Goal: Task Accomplishment & Management: Complete application form

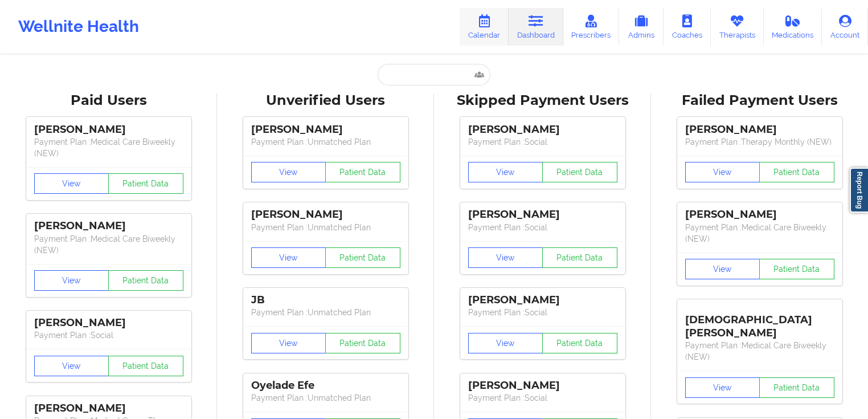
click at [492, 23] on icon at bounding box center [484, 21] width 15 height 13
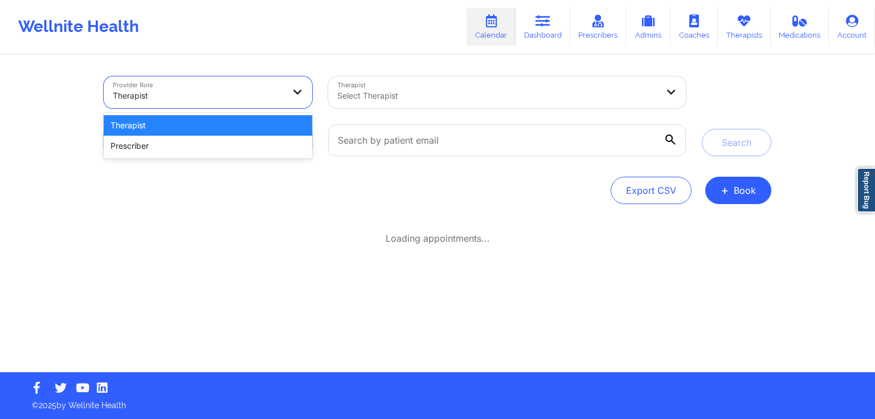
click at [225, 97] on div at bounding box center [198, 96] width 171 height 14
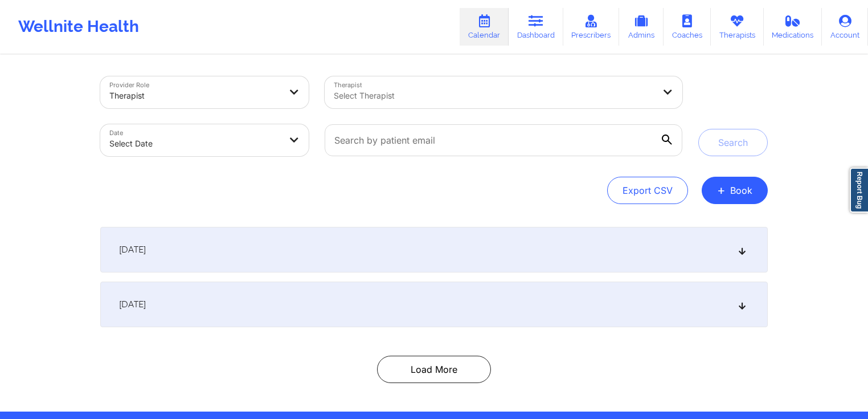
click at [706, 155] on div "Search" at bounding box center [732, 116] width 69 height 80
click at [733, 186] on button "+ Book" at bounding box center [735, 190] width 66 height 27
click at [699, 223] on button "Therapy Session" at bounding box center [715, 226] width 87 height 19
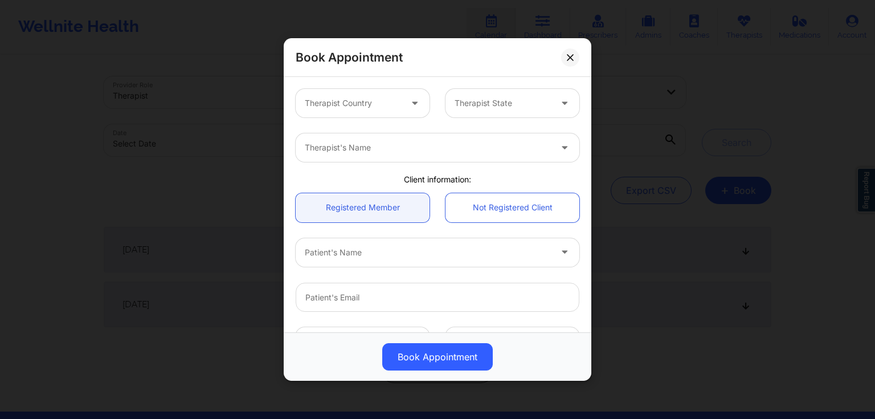
click at [402, 103] on div at bounding box center [415, 103] width 27 height 28
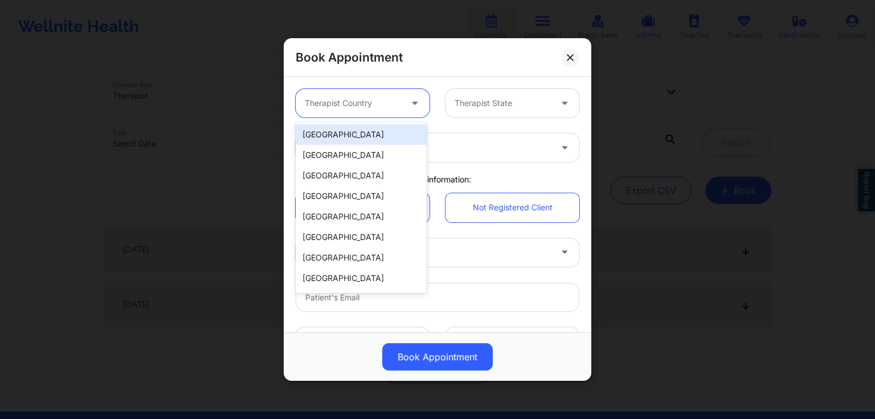
click at [381, 125] on div "[GEOGRAPHIC_DATA]" at bounding box center [361, 134] width 131 height 21
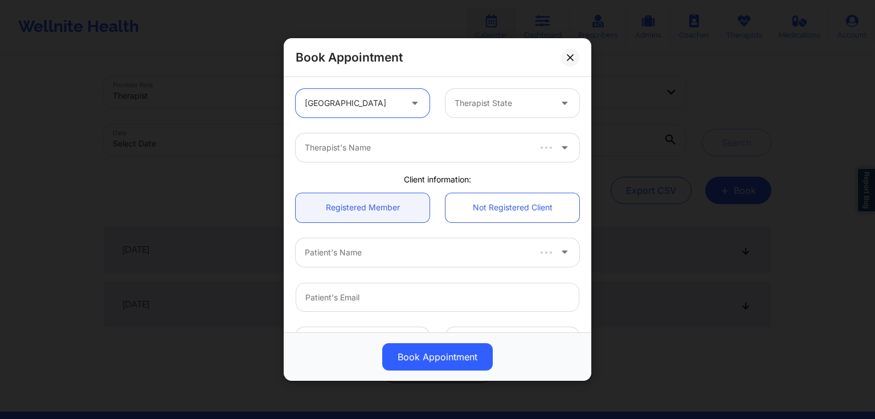
click at [500, 96] on div "Therapist State" at bounding box center [498, 103] width 107 height 28
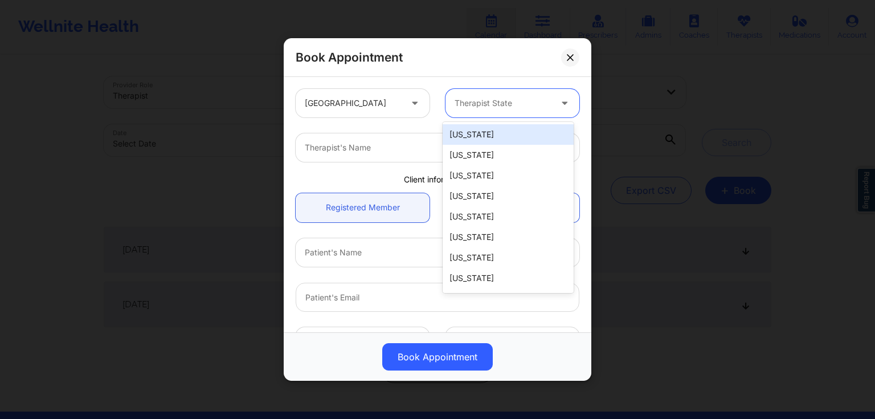
type input "f"
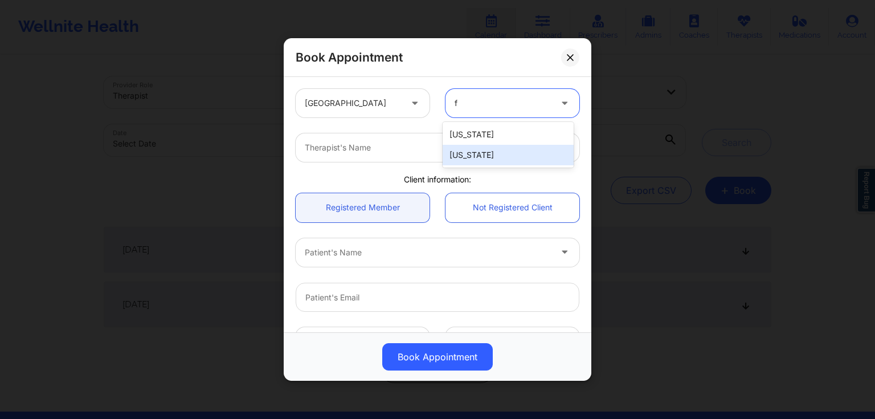
click at [485, 150] on div "[US_STATE]" at bounding box center [508, 155] width 131 height 21
click at [449, 140] on div "Therapist's Name" at bounding box center [424, 147] width 256 height 28
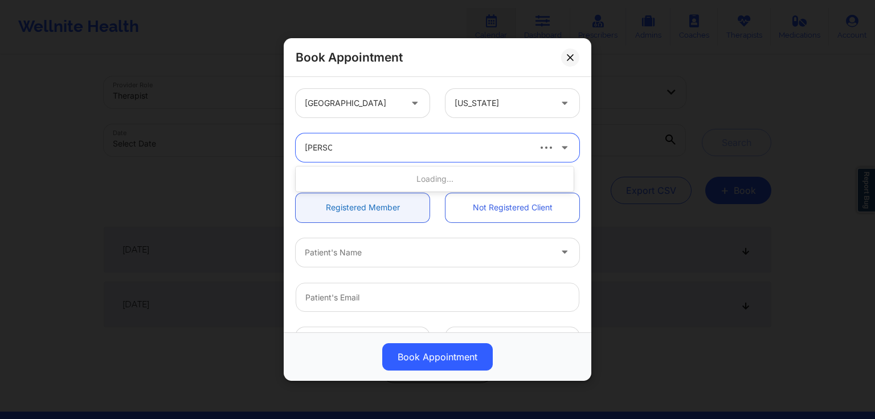
type input "angela t"
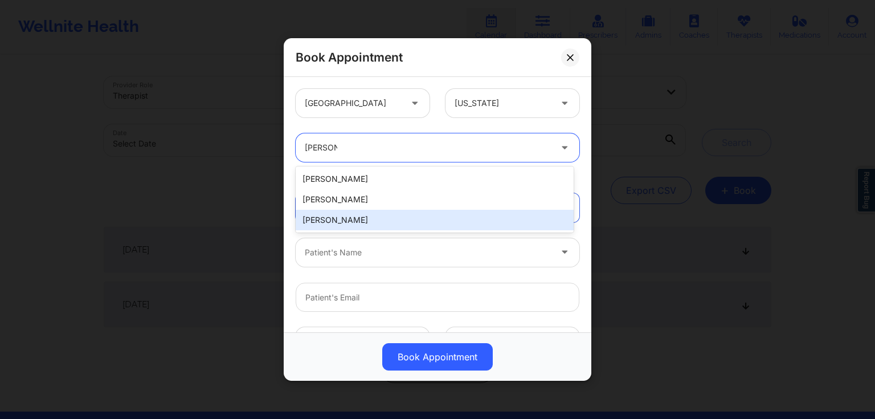
click at [357, 221] on div "[PERSON_NAME]" at bounding box center [435, 220] width 278 height 21
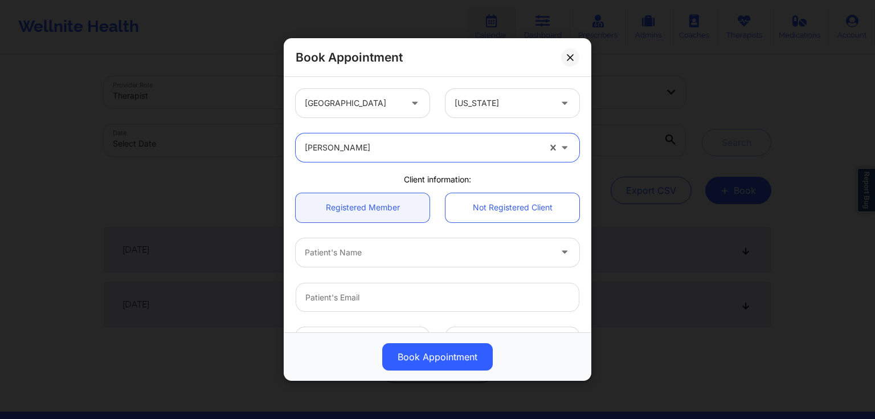
click at [412, 251] on div at bounding box center [428, 252] width 246 height 14
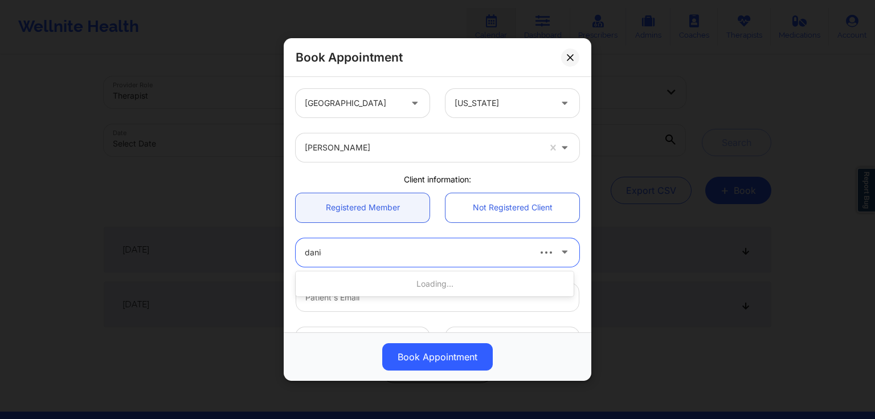
type input "daniel"
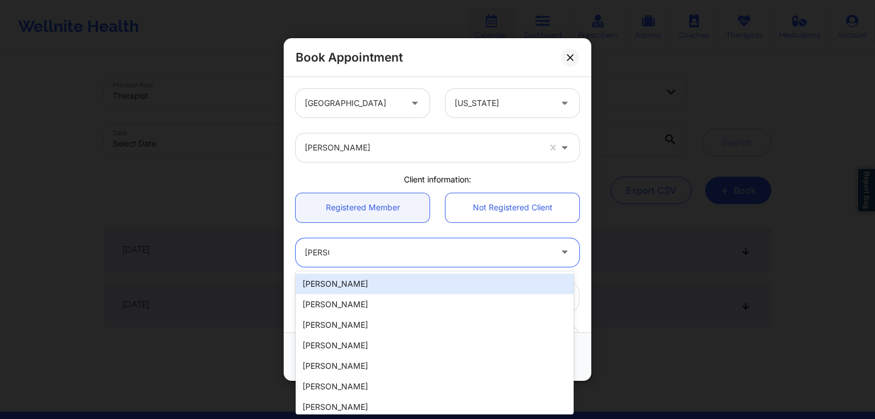
click at [401, 288] on div "Daniel Little" at bounding box center [435, 283] width 278 height 21
type input "ltdan482@gmail.com"
type input "+13054139308"
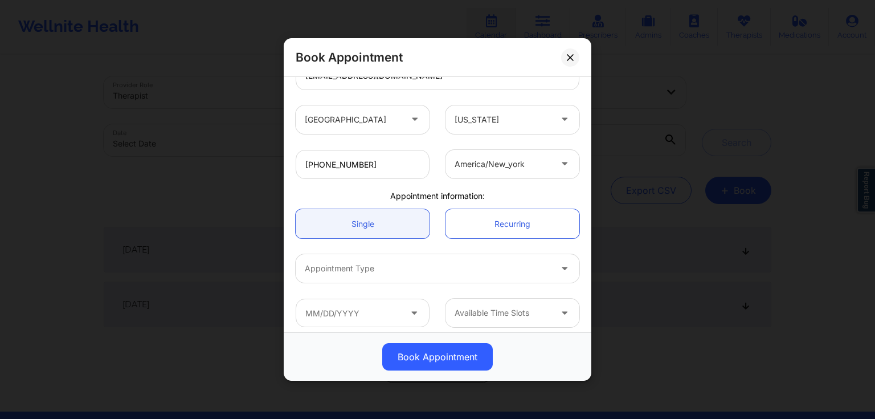
scroll to position [228, 0]
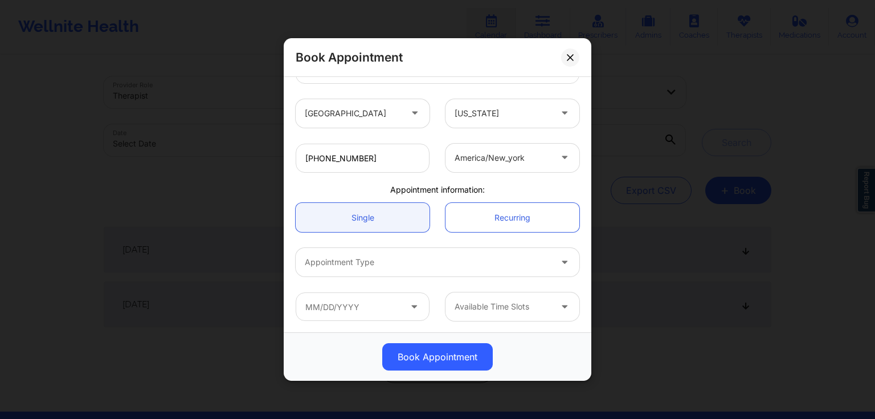
click at [436, 244] on div "Appointment Type" at bounding box center [438, 262] width 300 height 44
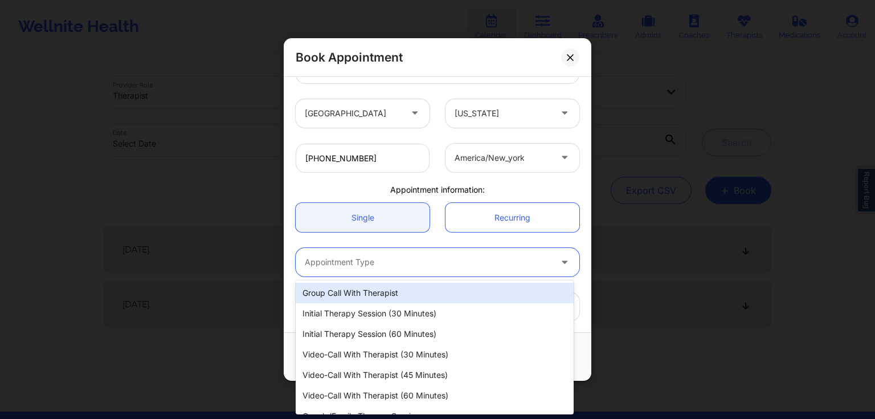
click at [433, 260] on div at bounding box center [428, 262] width 246 height 14
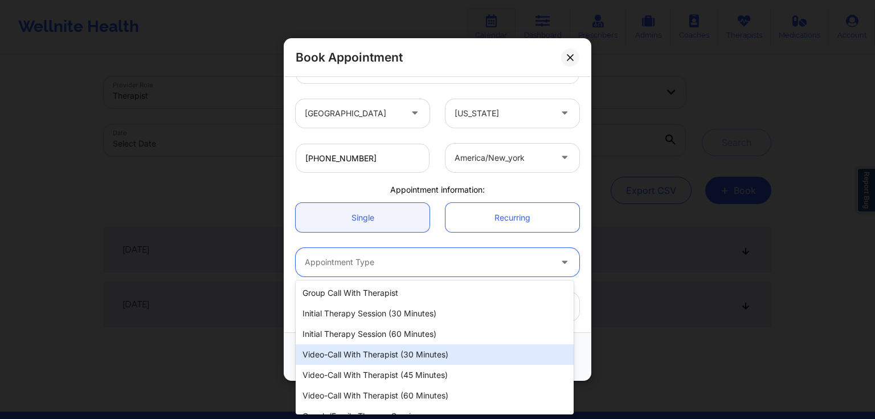
click at [407, 341] on div "Initial Therapy Session (60 minutes)" at bounding box center [435, 333] width 278 height 21
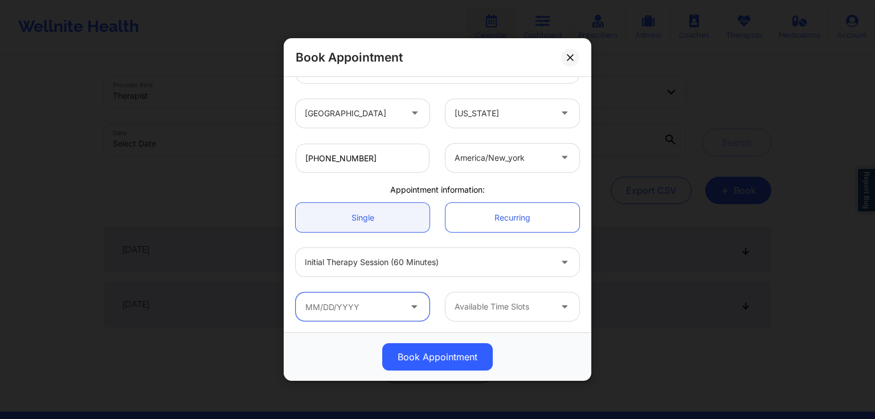
click at [395, 315] on input "text" at bounding box center [363, 306] width 134 height 28
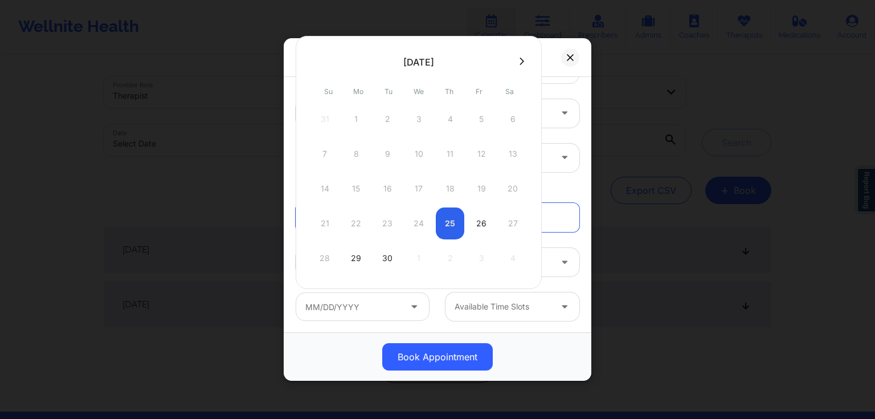
click at [458, 226] on div "21 22 23 24 25 26 27" at bounding box center [418, 223] width 216 height 32
click at [454, 225] on div "21 22 23 24 25 26 27" at bounding box center [418, 223] width 216 height 32
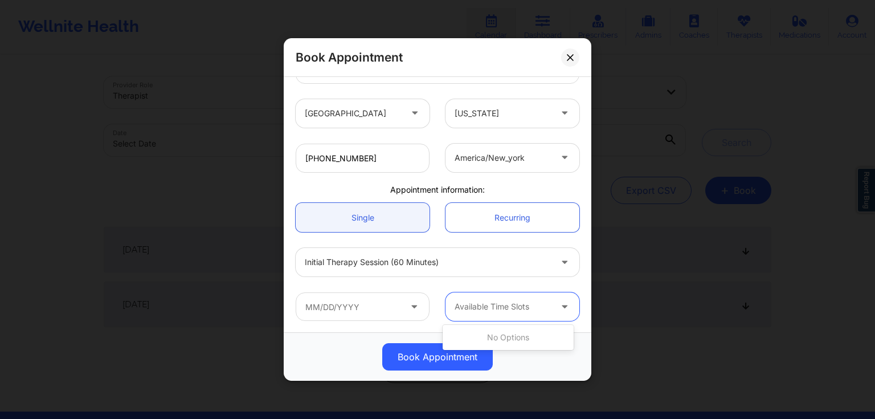
click at [477, 308] on div at bounding box center [502, 307] width 96 height 14
click at [458, 305] on div at bounding box center [502, 307] width 96 height 14
click at [494, 308] on div at bounding box center [502, 307] width 96 height 14
click at [387, 305] on input "text" at bounding box center [363, 306] width 134 height 28
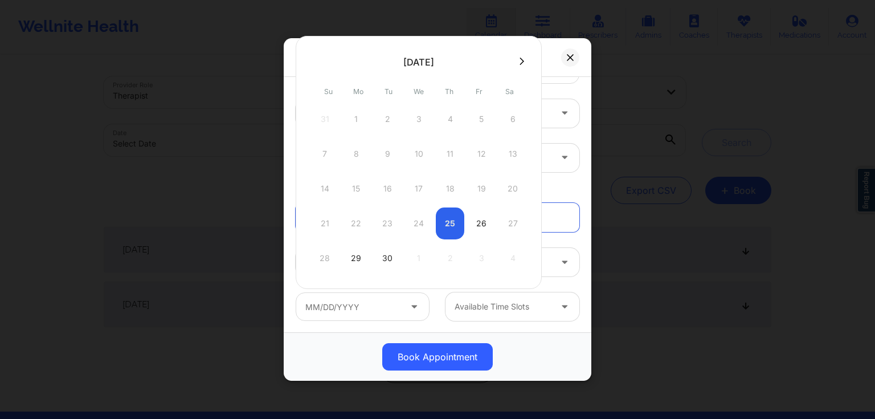
click at [449, 216] on div "21 22 23 24 25 26 27" at bounding box center [418, 223] width 216 height 32
click at [474, 223] on div "26" at bounding box center [481, 223] width 28 height 32
type input "09/26/2025"
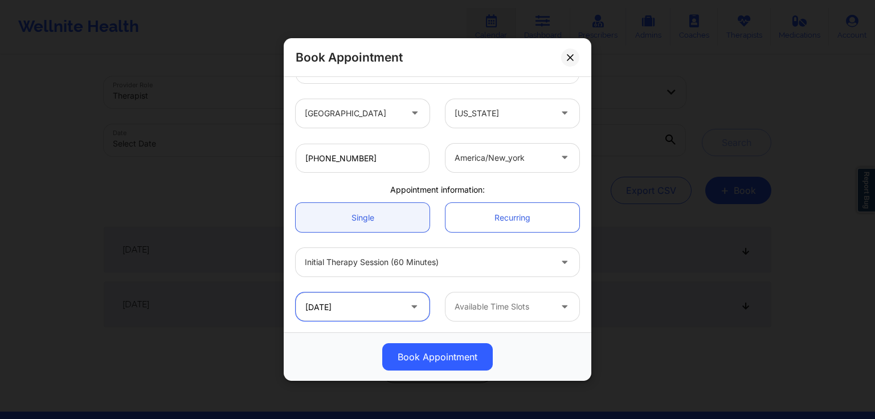
click at [375, 305] on input "09/26/2025" at bounding box center [363, 306] width 134 height 28
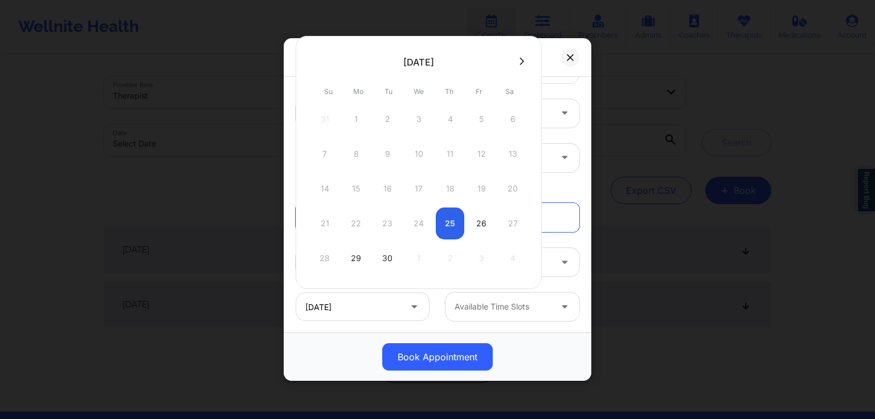
click at [447, 230] on div "21 22 23 24 25 26 27" at bounding box center [418, 223] width 216 height 32
click at [458, 221] on div "21 22 23 24 25 26 27" at bounding box center [418, 223] width 216 height 32
click at [480, 224] on div "26" at bounding box center [481, 223] width 28 height 32
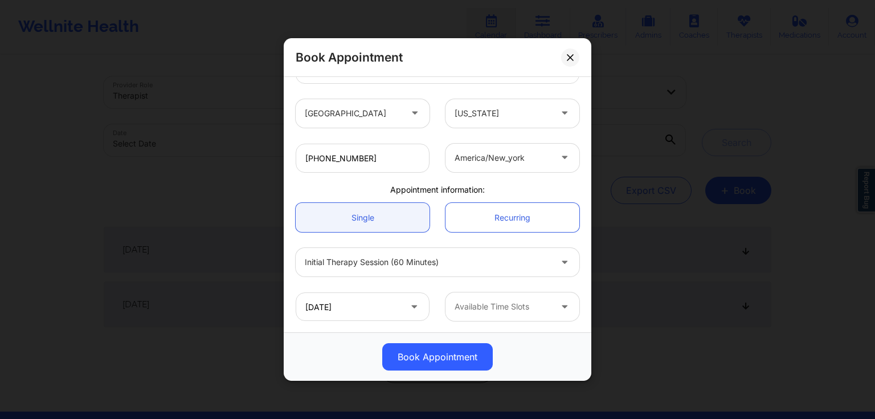
click at [458, 307] on div at bounding box center [502, 307] width 96 height 14
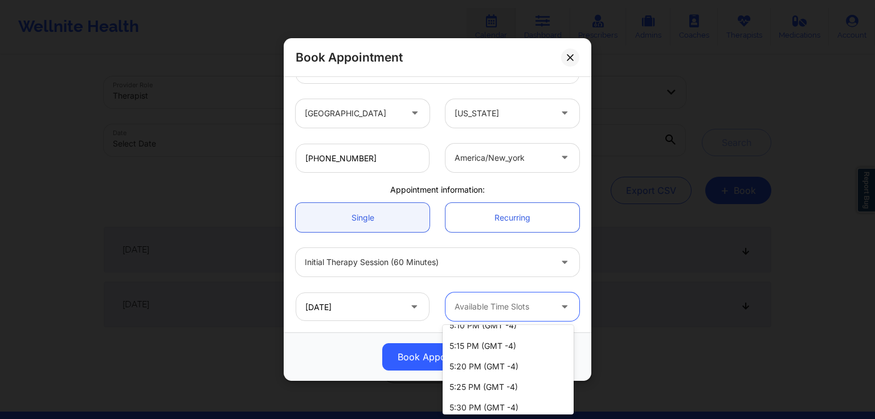
scroll to position [79, 0]
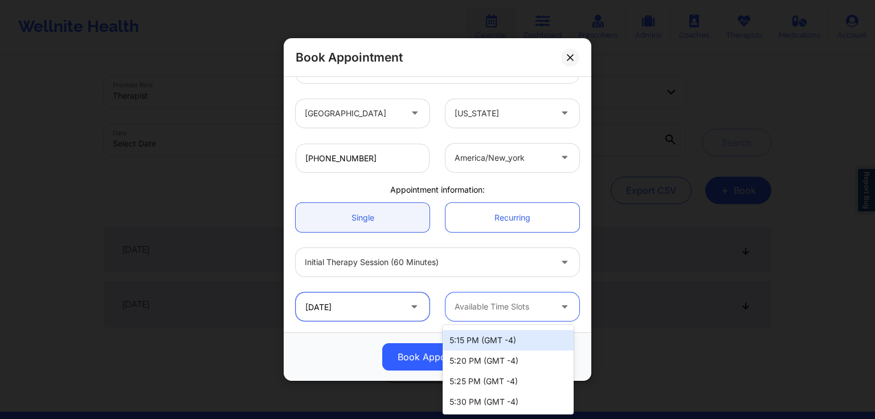
click at [385, 314] on input "09/26/2025" at bounding box center [363, 306] width 134 height 28
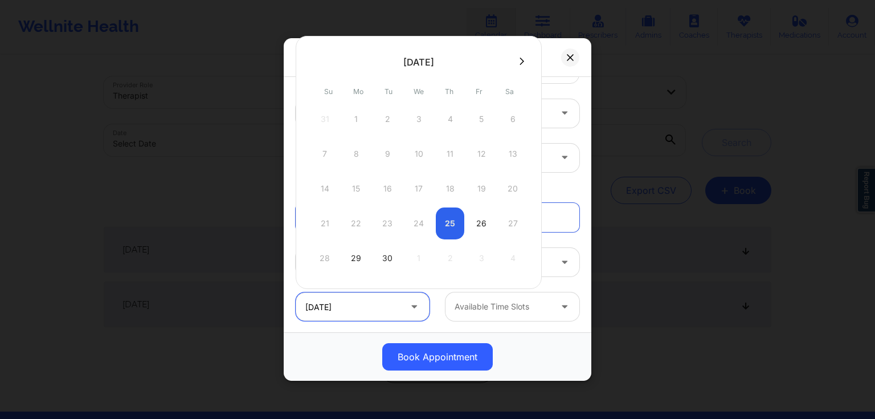
click at [385, 314] on input "09/26/2025" at bounding box center [363, 306] width 134 height 28
click at [492, 310] on div at bounding box center [502, 307] width 96 height 14
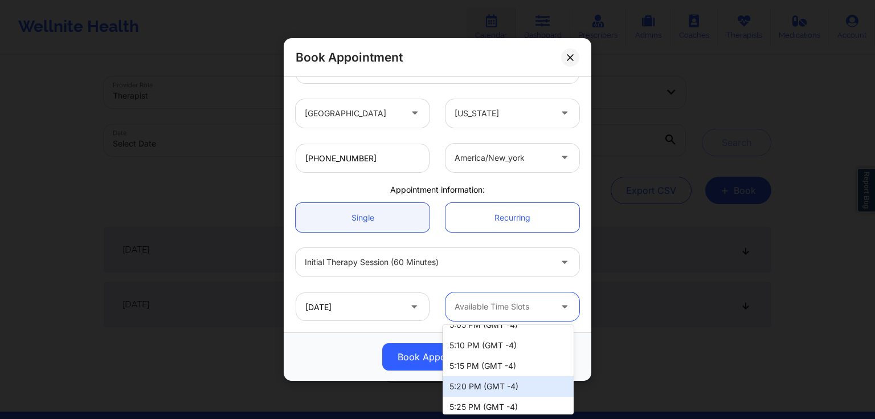
scroll to position [0, 0]
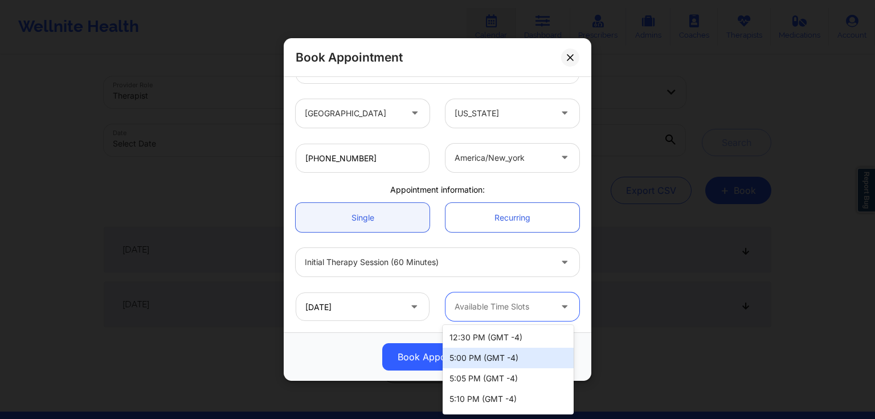
click at [380, 335] on div "Book Appointment" at bounding box center [438, 356] width 308 height 48
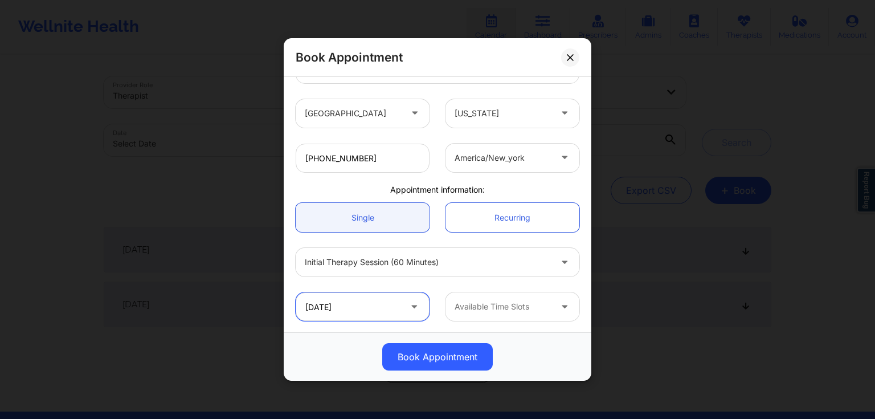
click at [387, 313] on input "09/26/2025" at bounding box center [363, 306] width 134 height 28
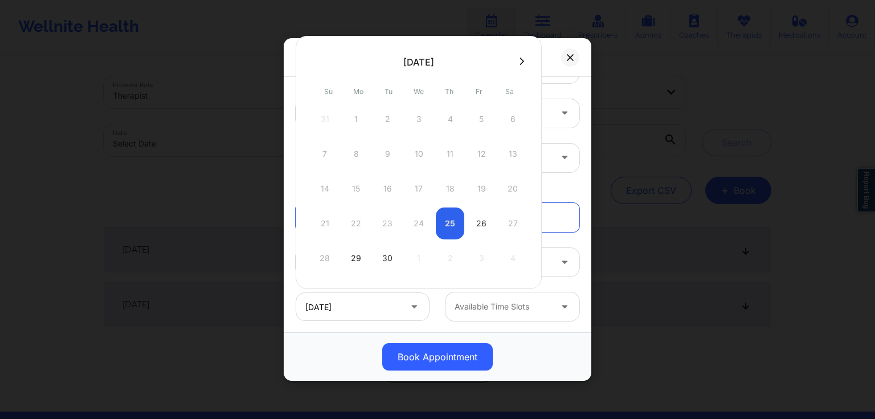
click at [451, 222] on div "21 22 23 24 25 26 27" at bounding box center [418, 223] width 216 height 32
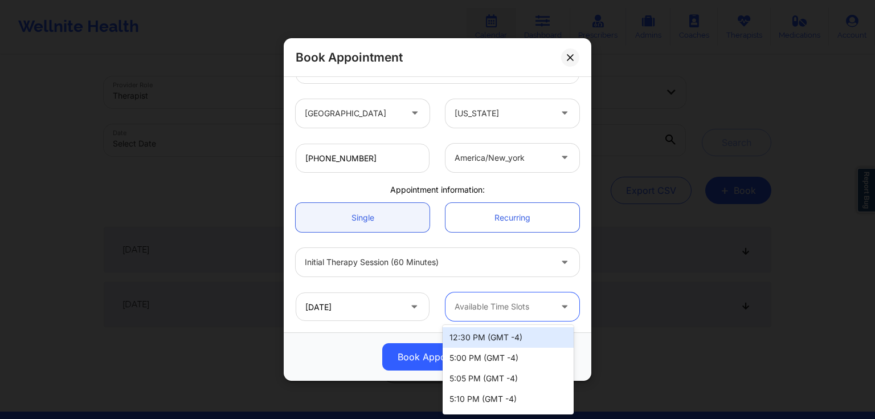
click at [531, 318] on div "Available Time Slots" at bounding box center [498, 306] width 107 height 28
click at [568, 57] on icon at bounding box center [570, 57] width 7 height 7
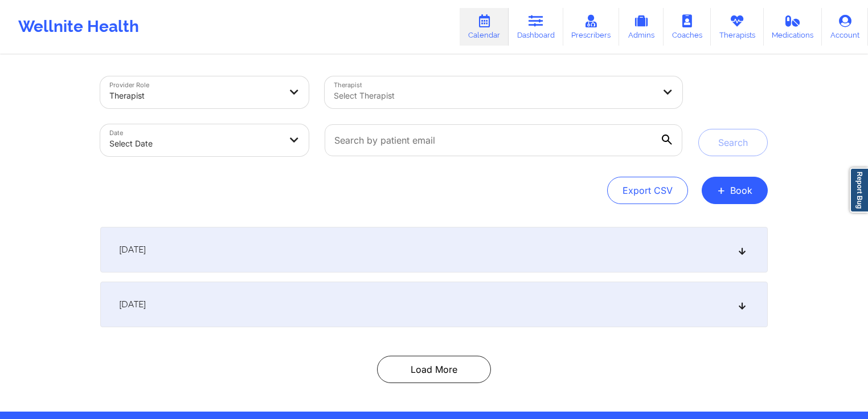
click at [401, 104] on div "Select Therapist" at bounding box center [490, 92] width 331 height 32
type input "nicole t"
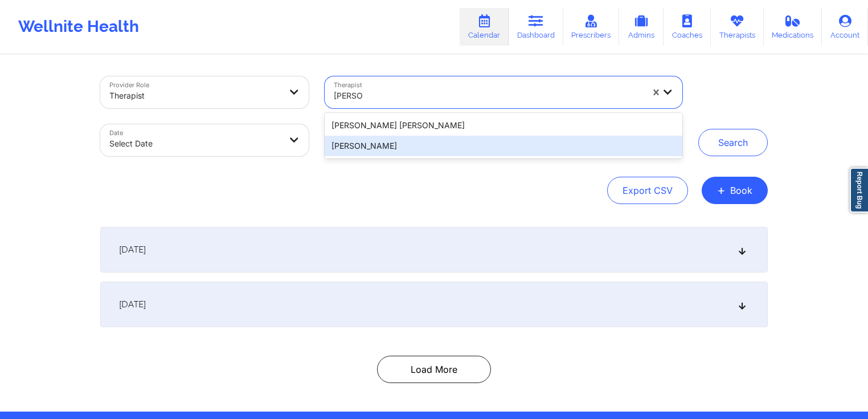
click at [417, 147] on div "Nicole Thweatt" at bounding box center [504, 146] width 358 height 21
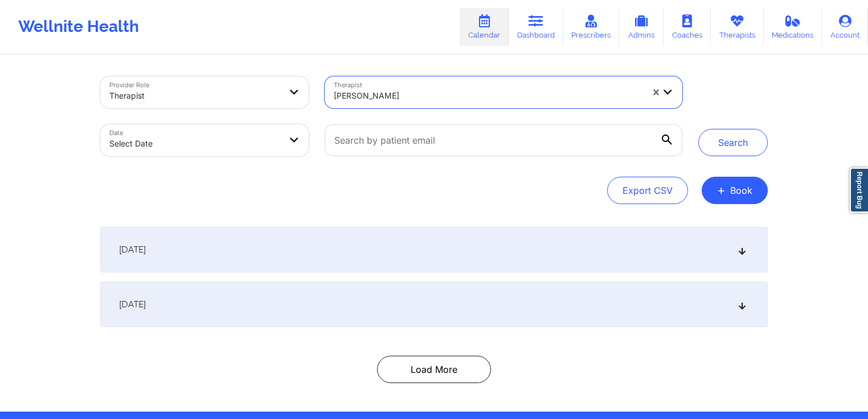
click at [247, 97] on div at bounding box center [194, 96] width 171 height 14
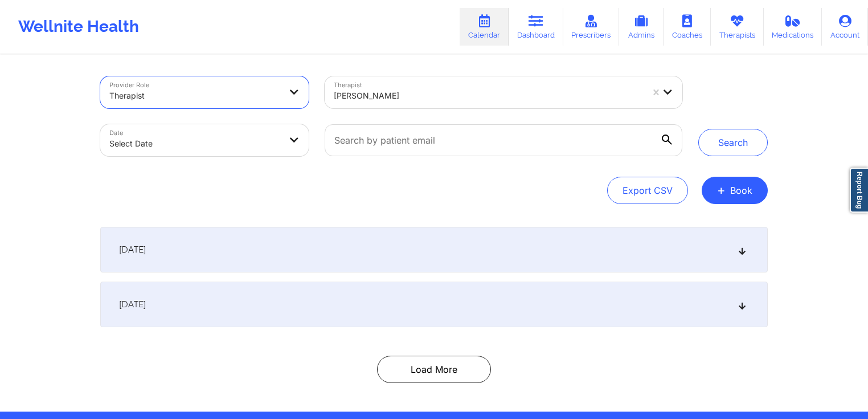
drag, startPoint x: 263, startPoint y: 96, endPoint x: 269, endPoint y: 96, distance: 6.3
click at [269, 96] on div at bounding box center [194, 96] width 171 height 14
click at [754, 194] on button "+ Book" at bounding box center [735, 190] width 66 height 27
click at [720, 223] on button "Therapy Session" at bounding box center [715, 226] width 87 height 19
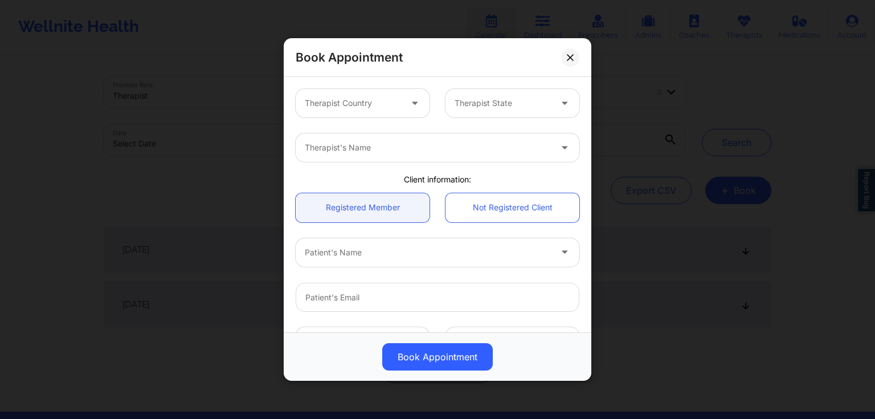
click at [403, 100] on div at bounding box center [415, 103] width 27 height 28
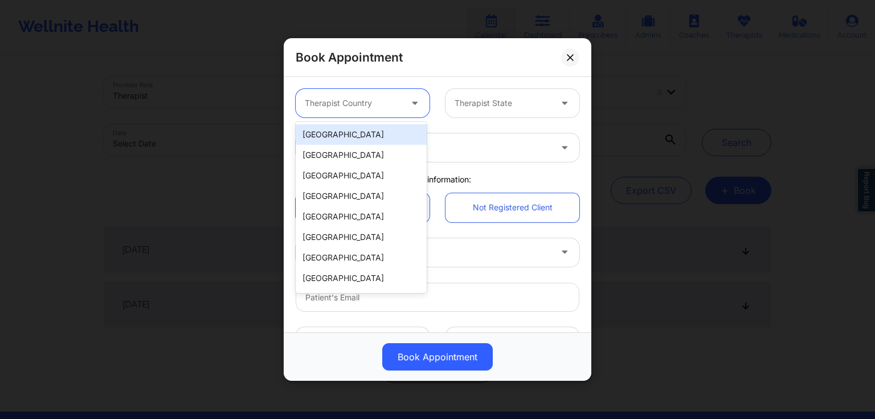
click at [375, 132] on div "[GEOGRAPHIC_DATA]" at bounding box center [361, 134] width 131 height 21
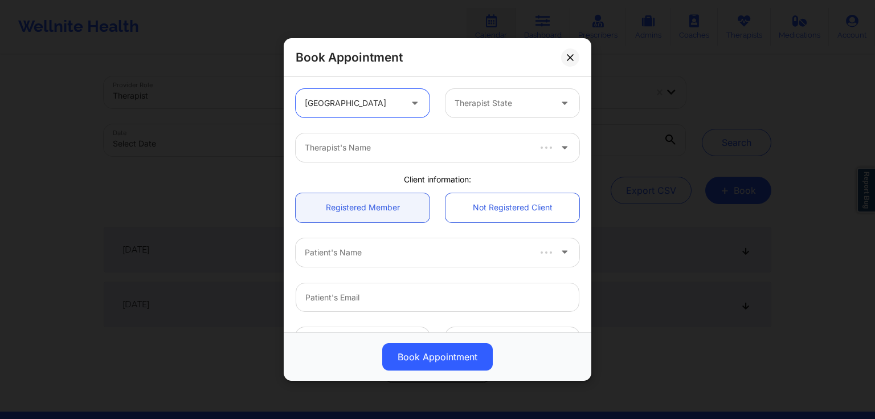
click at [488, 103] on div at bounding box center [502, 103] width 96 height 14
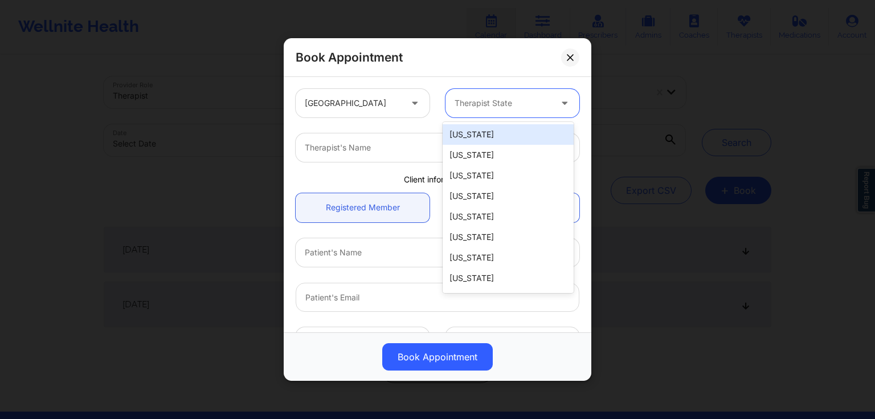
type input "f"
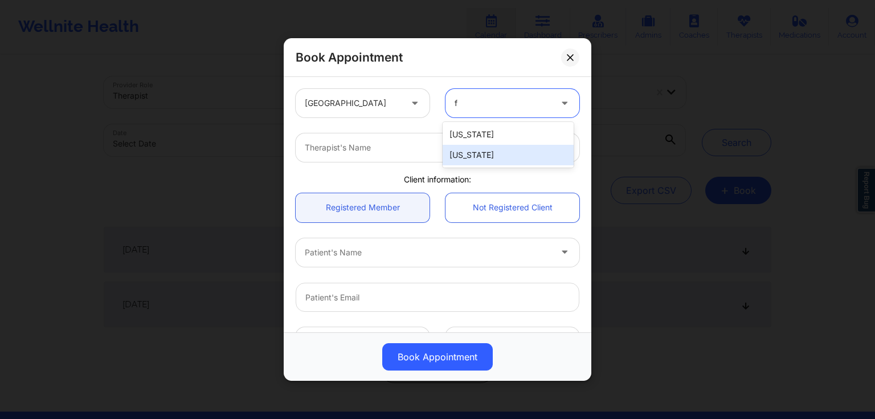
drag, startPoint x: 476, startPoint y: 144, endPoint x: 476, endPoint y: 159, distance: 15.4
click at [476, 159] on div "California Florida" at bounding box center [508, 145] width 131 height 46
click at [476, 159] on div "[US_STATE]" at bounding box center [508, 155] width 131 height 21
click at [469, 149] on div at bounding box center [428, 148] width 246 height 14
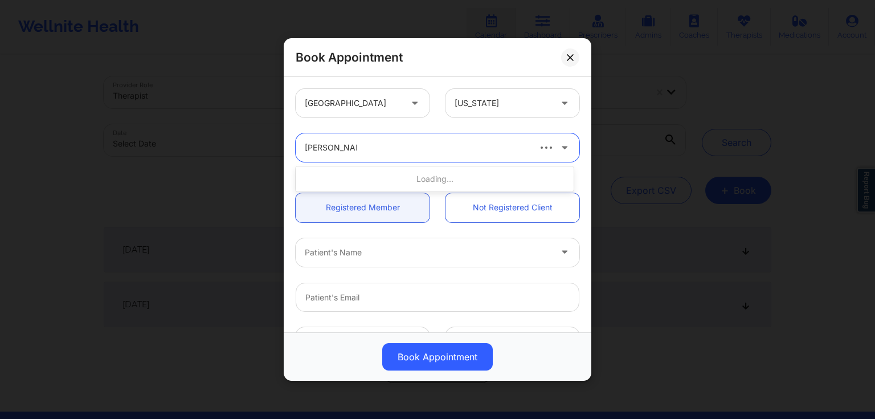
type input "nicole thweatt"
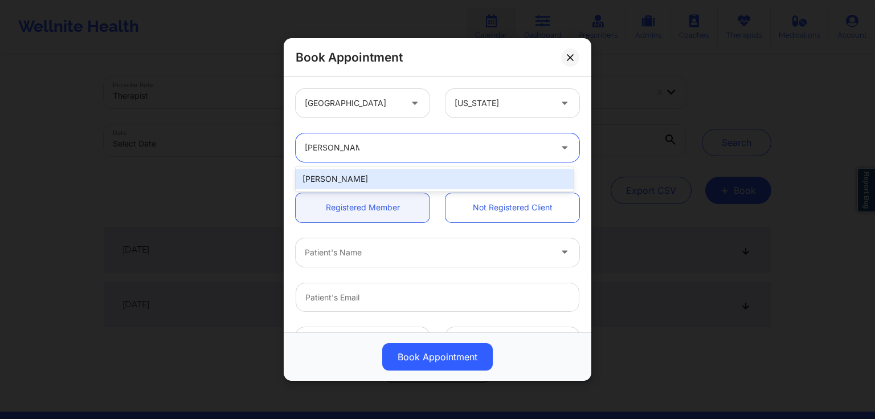
click at [405, 181] on div "Nicole Thweatt" at bounding box center [435, 179] width 278 height 21
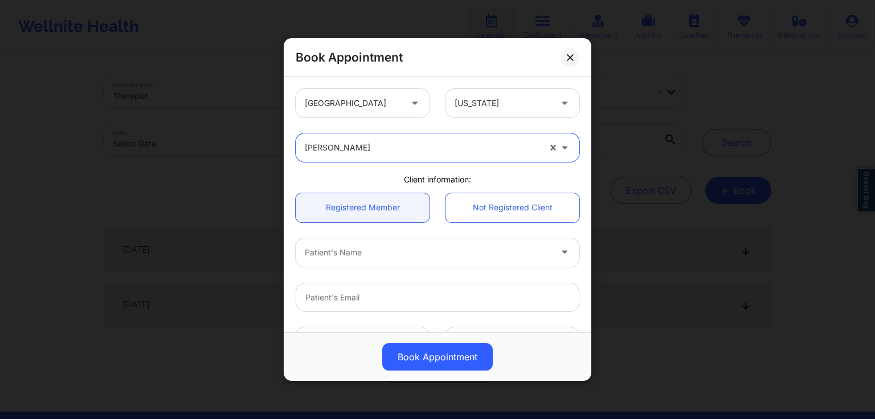
click at [350, 243] on div "Patient's Name" at bounding box center [424, 252] width 256 height 28
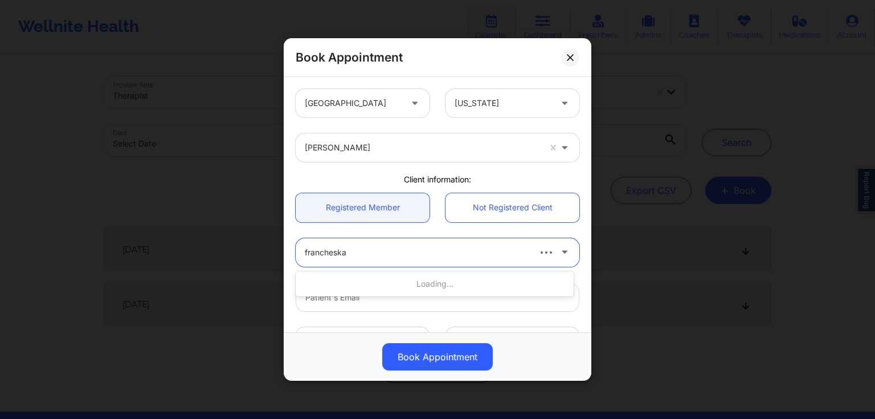
type input "francheska f"
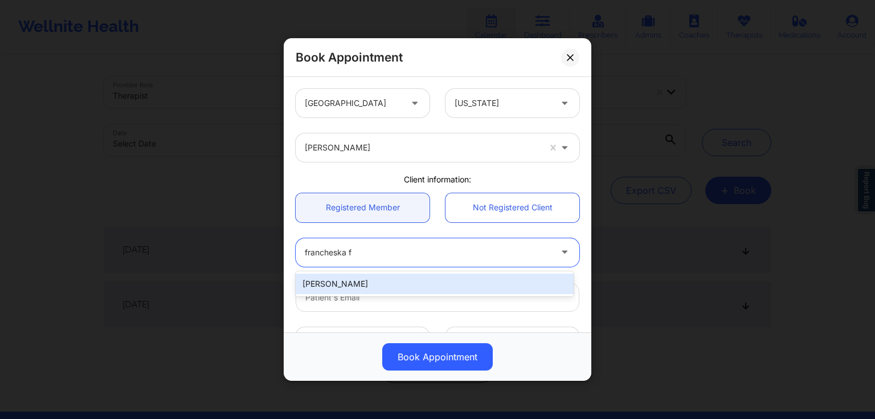
click at [431, 276] on div "Francheska Fontanez" at bounding box center [435, 283] width 278 height 21
type input "frenchfvera@gmail.com"
type input "+13059889488"
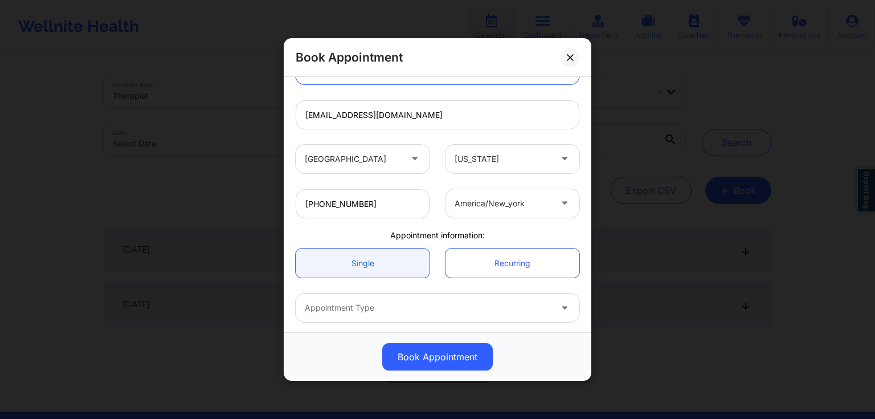
click at [401, 265] on link "Single" at bounding box center [363, 262] width 134 height 29
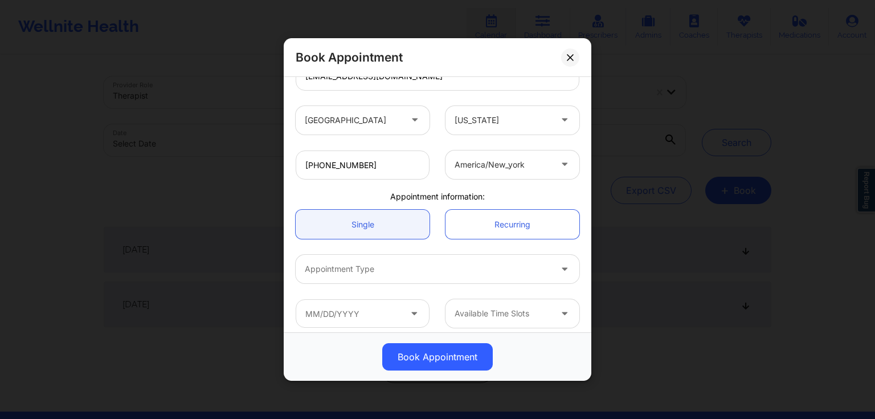
scroll to position [228, 0]
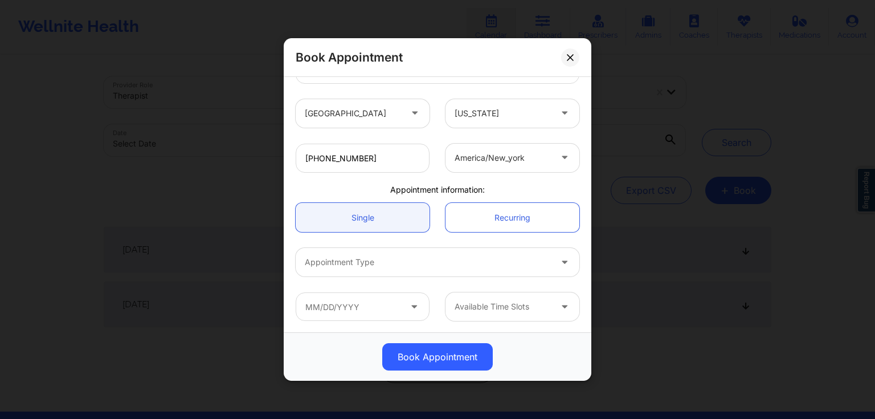
click at [411, 264] on div at bounding box center [428, 262] width 246 height 14
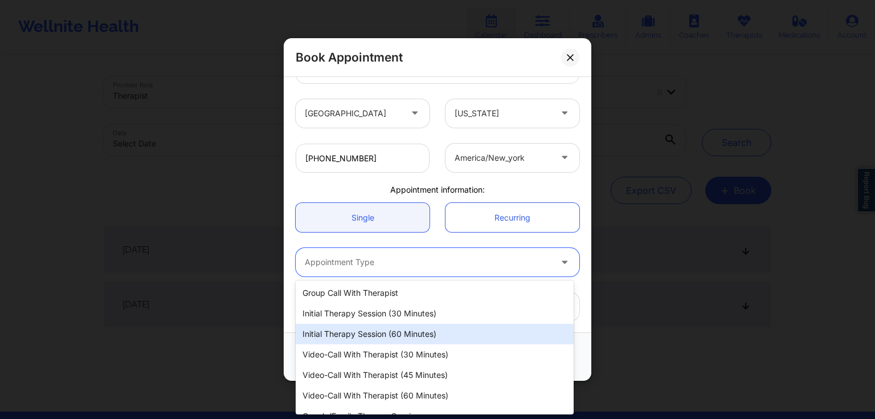
click at [399, 328] on div "Initial Therapy Session (60 minutes)" at bounding box center [435, 333] width 278 height 21
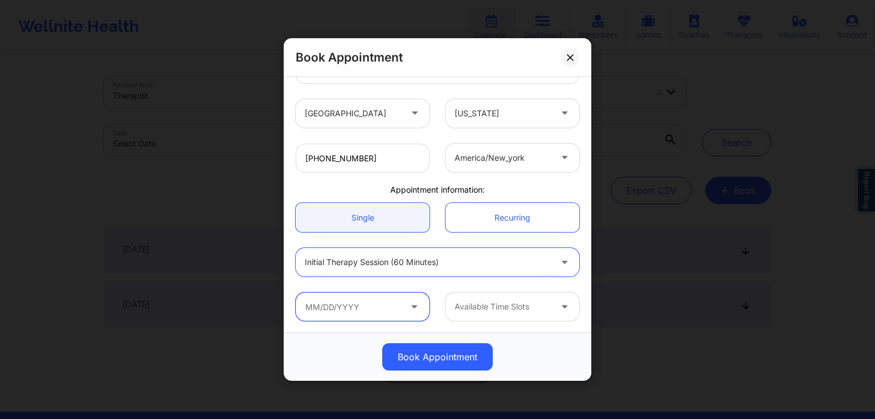
click at [388, 308] on input "text" at bounding box center [363, 306] width 134 height 28
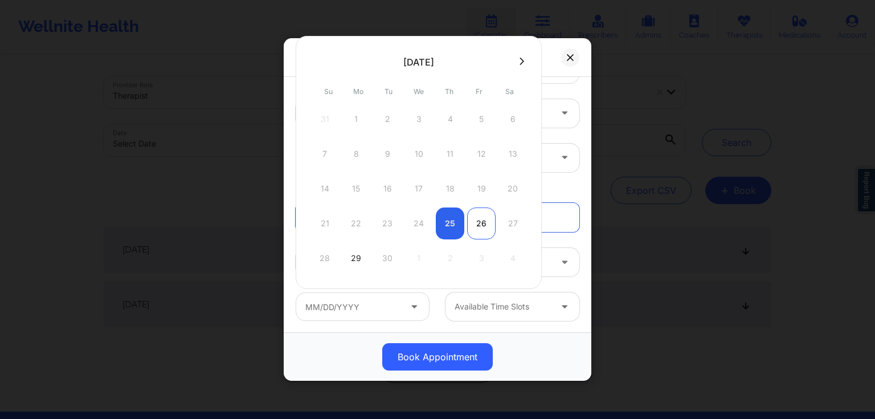
click at [476, 226] on div "26" at bounding box center [481, 223] width 28 height 32
type input "09/26/2025"
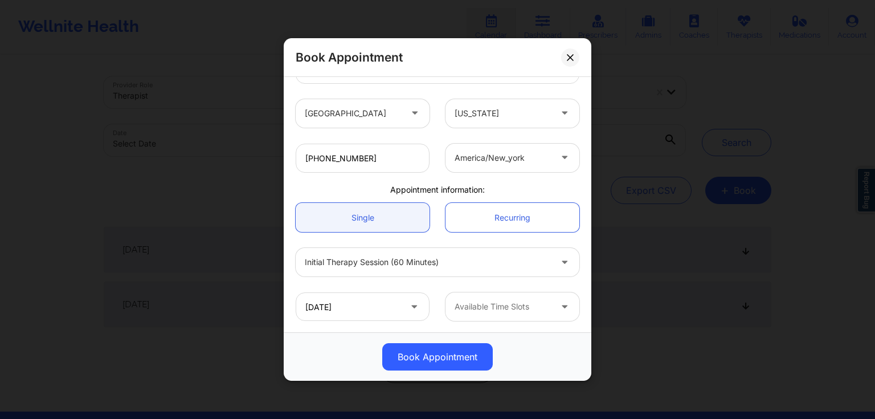
click at [494, 314] on div "Available Time Slots" at bounding box center [498, 306] width 107 height 28
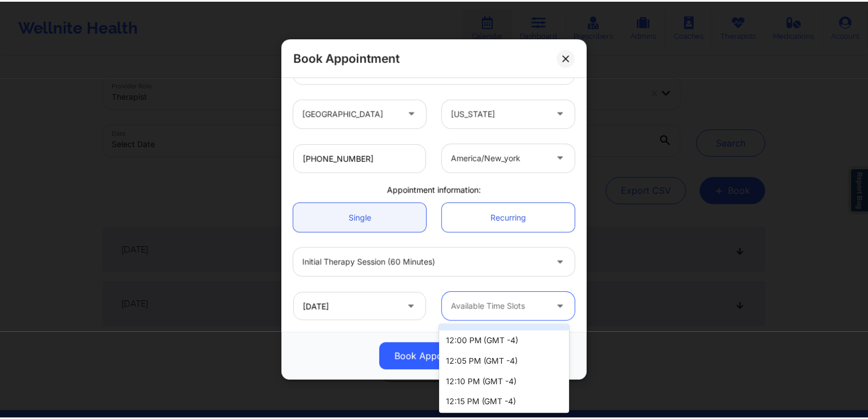
scroll to position [46, 0]
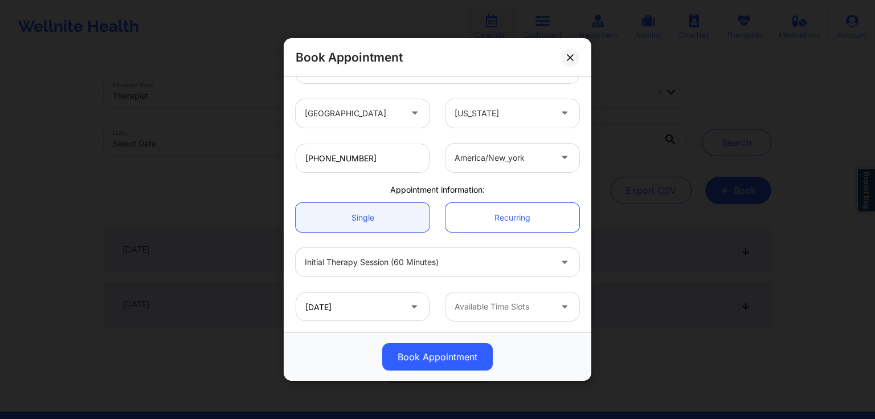
click at [563, 276] on div "Initial Therapy Session (60 minutes)" at bounding box center [438, 262] width 300 height 44
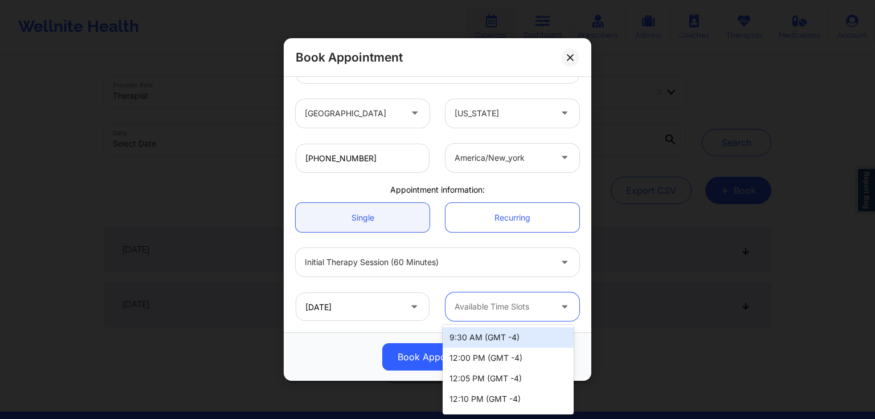
click at [529, 300] on div at bounding box center [502, 307] width 96 height 14
click at [531, 347] on div "12:00 PM (GMT -4)" at bounding box center [508, 357] width 131 height 21
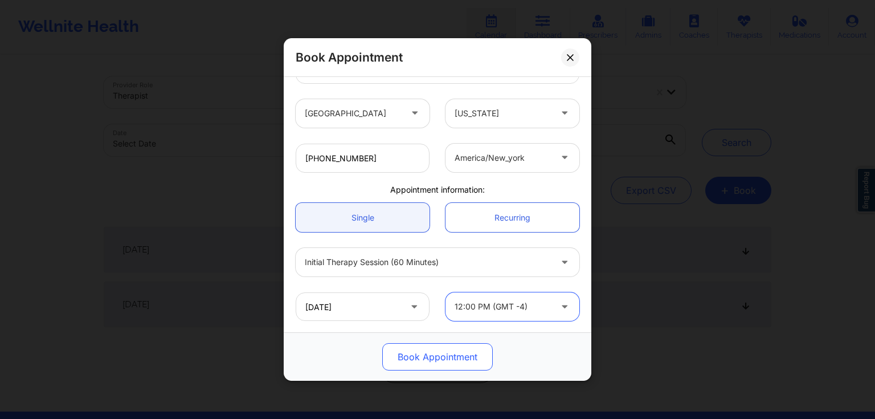
click at [472, 351] on button "Book Appointment" at bounding box center [437, 356] width 110 height 27
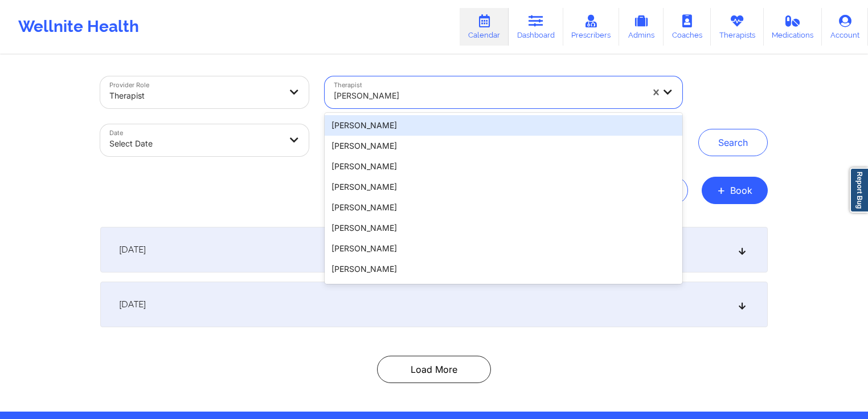
click at [428, 84] on div "Nicole Thweatt" at bounding box center [488, 95] width 309 height 25
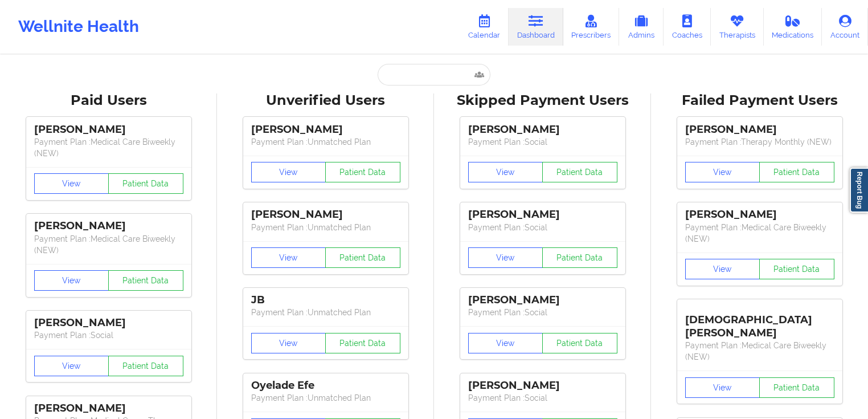
click at [449, 80] on input "text" at bounding box center [434, 75] width 113 height 22
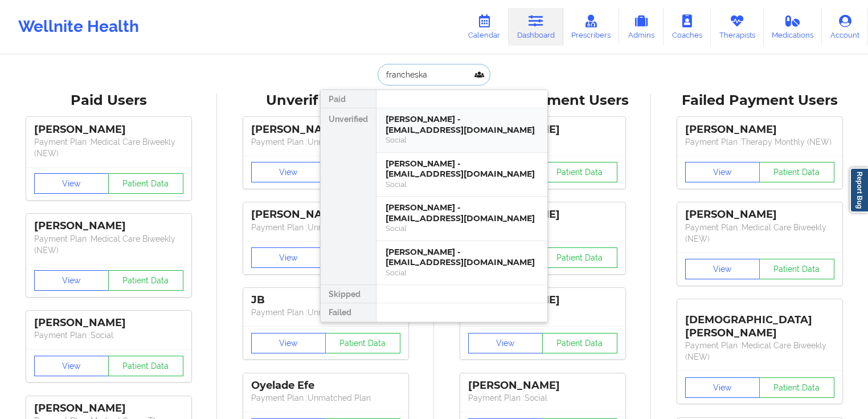
type input "francheska"
click at [462, 129] on div "[PERSON_NAME] - [EMAIL_ADDRESS][DOMAIN_NAME]" at bounding box center [462, 124] width 153 height 21
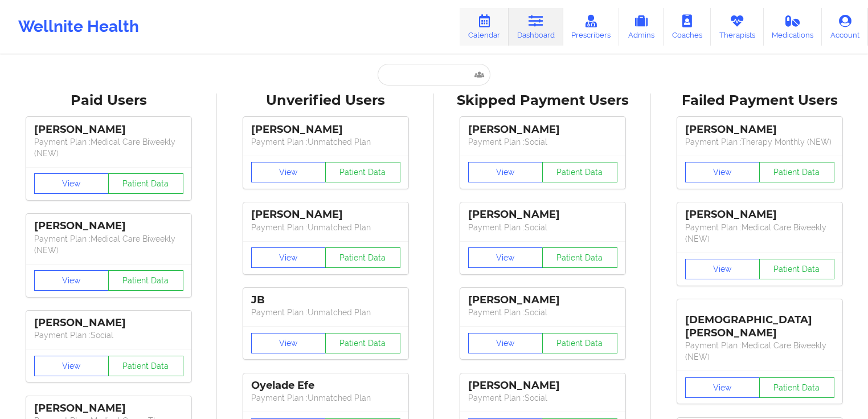
click at [485, 34] on link "Calendar" at bounding box center [484, 27] width 49 height 38
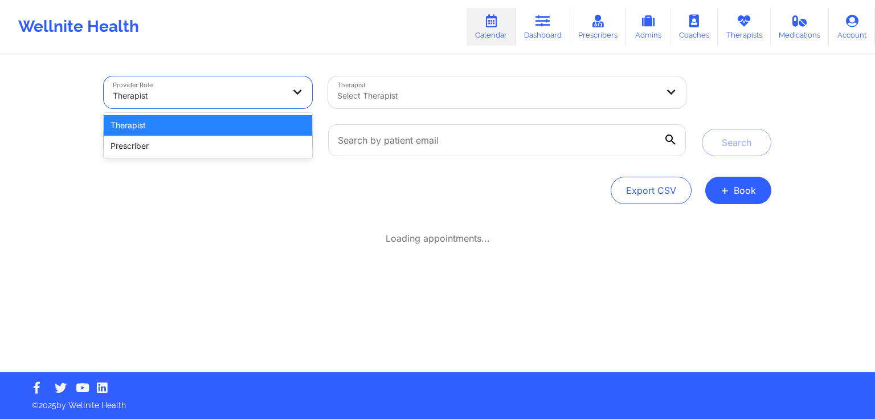
click at [249, 96] on div at bounding box center [198, 96] width 171 height 14
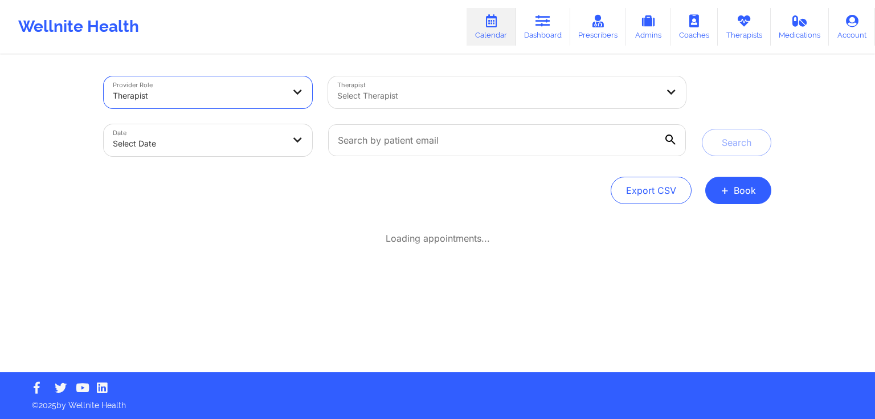
select select "2025-8"
select select "2025-9"
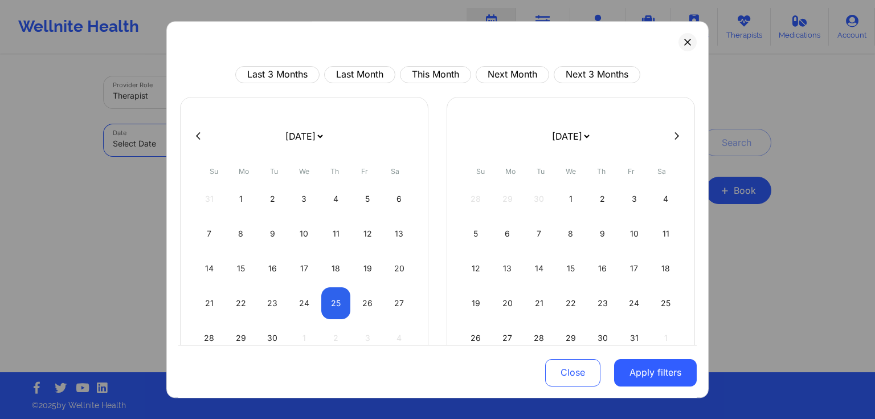
click at [253, 141] on body "Wellnite Health Calendar Dashboard Prescribers Admins Coaches Therapists Medica…" at bounding box center [437, 209] width 875 height 419
select select "2025-8"
select select "2025-9"
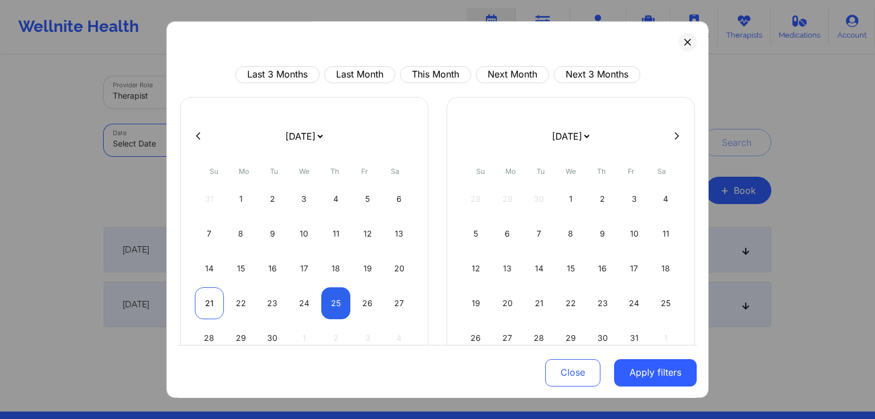
click at [216, 303] on div "21" at bounding box center [209, 303] width 29 height 32
select select "2025-8"
select select "2025-9"
select select "2025-8"
select select "2025-9"
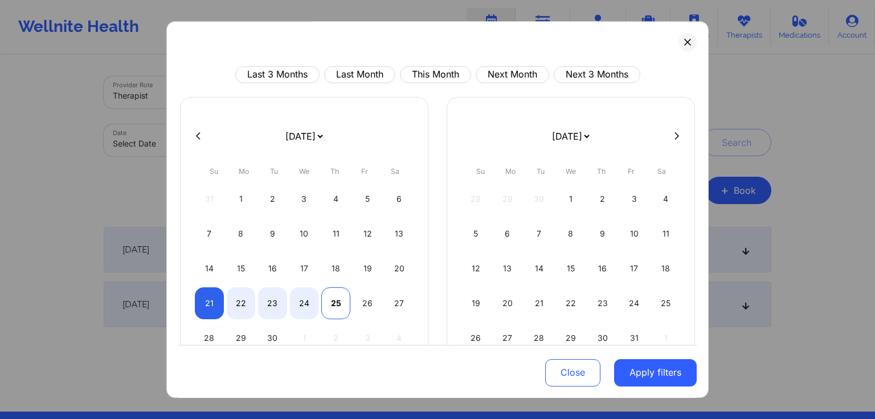
click at [323, 307] on div "25" at bounding box center [335, 303] width 29 height 32
select select "2025-8"
select select "2025-9"
click at [662, 367] on button "Apply filters" at bounding box center [655, 371] width 83 height 27
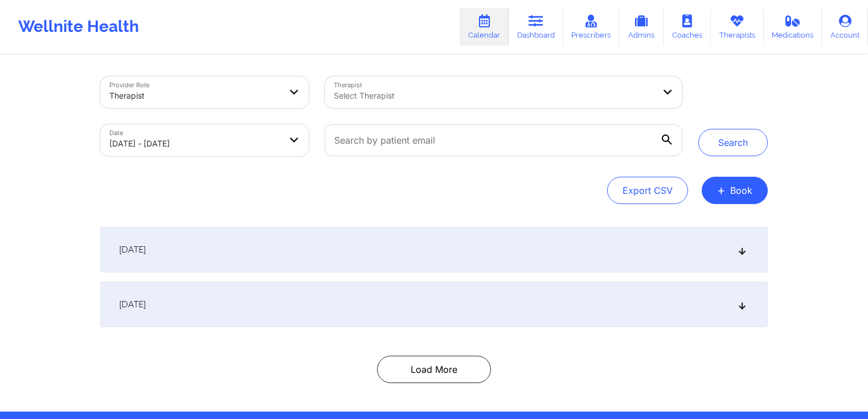
click at [519, 69] on div "Therapist Select Therapist" at bounding box center [504, 92] width 374 height 48
click at [514, 89] on div at bounding box center [494, 96] width 321 height 14
click at [447, 80] on div "Select Therapist" at bounding box center [490, 92] width 331 height 32
type input "[US_STATE][PERSON_NAME]"
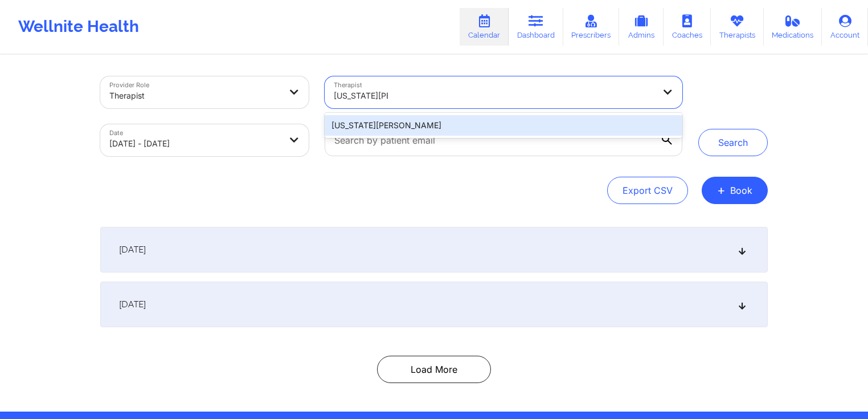
click at [507, 127] on div "[US_STATE][PERSON_NAME]" at bounding box center [504, 125] width 358 height 21
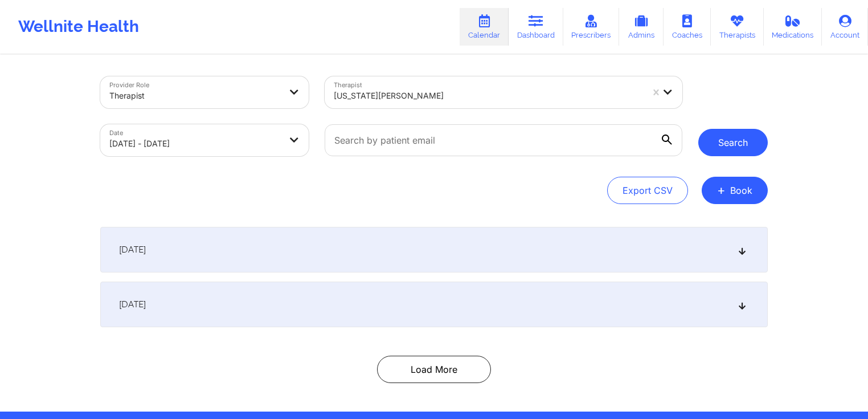
click at [722, 151] on button "Search" at bounding box center [732, 142] width 69 height 27
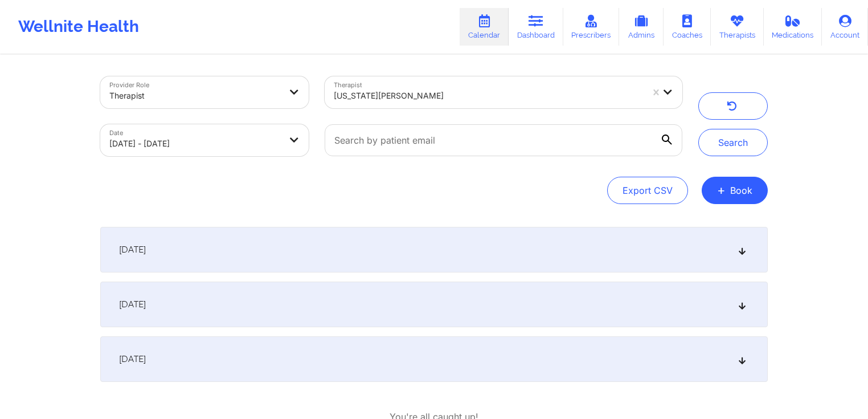
click at [349, 249] on div "[DATE]" at bounding box center [434, 250] width 668 height 46
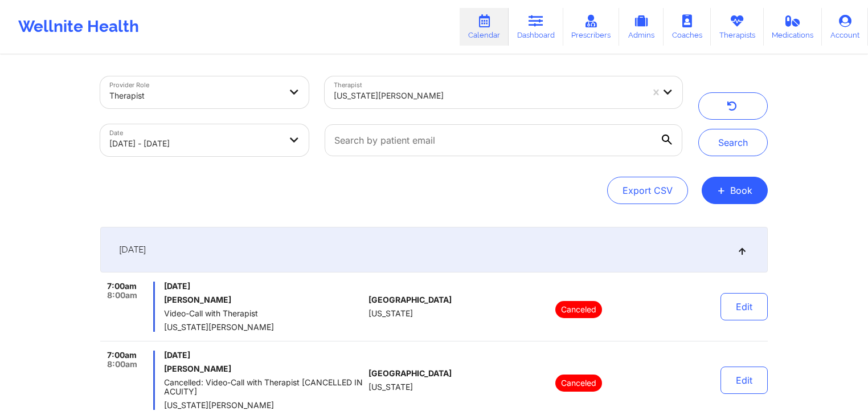
click at [269, 139] on body "Wellnite Health Calendar Dashboard Prescribers Admins Coaches Therapists Medica…" at bounding box center [434, 209] width 868 height 419
select select "2025-8"
select select "2025-9"
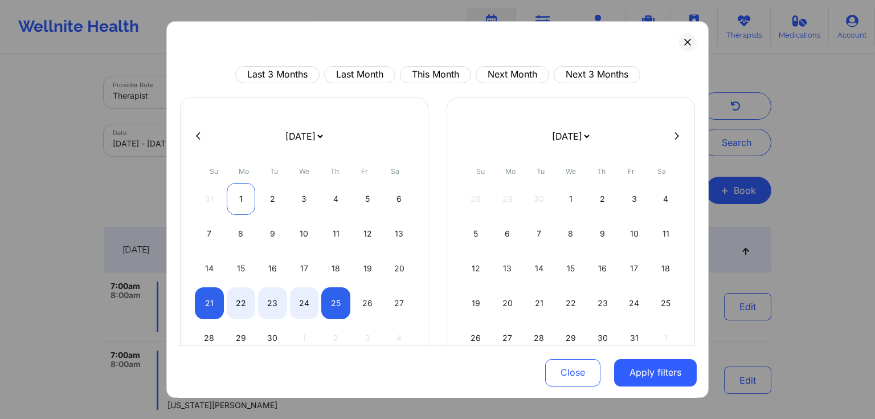
click at [244, 197] on div "1" at bounding box center [241, 199] width 29 height 32
select select "2025-8"
select select "2025-9"
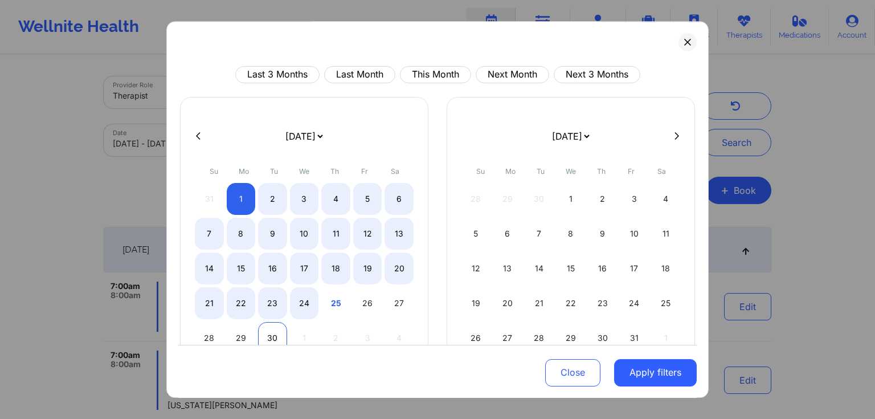
select select "2025-8"
select select "2025-9"
select select "2025-8"
select select "2025-9"
click at [298, 271] on div "17" at bounding box center [304, 268] width 29 height 32
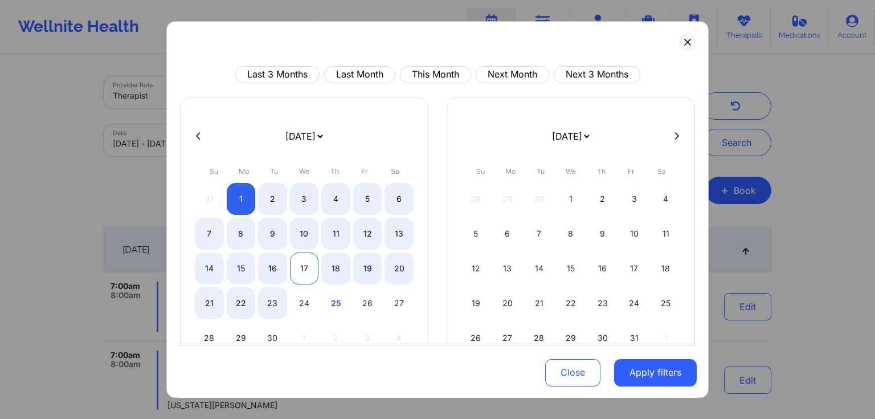
select select "2025-8"
select select "2025-9"
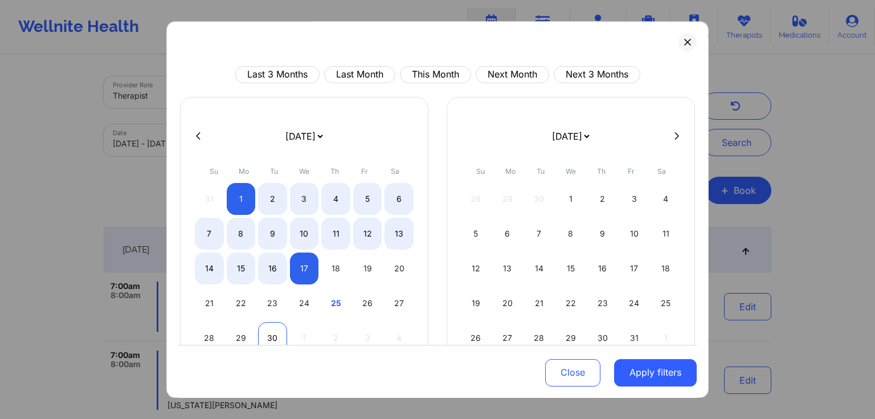
click at [272, 331] on div "30" at bounding box center [272, 338] width 29 height 32
select select "2025-8"
select select "2025-9"
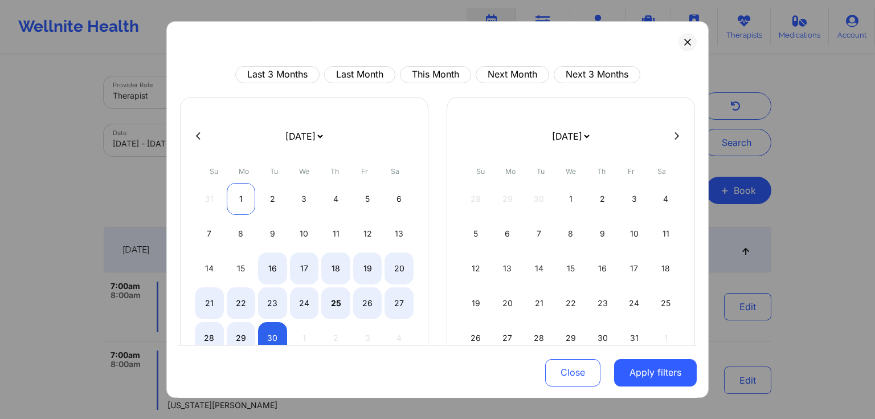
select select "2025-8"
select select "2025-9"
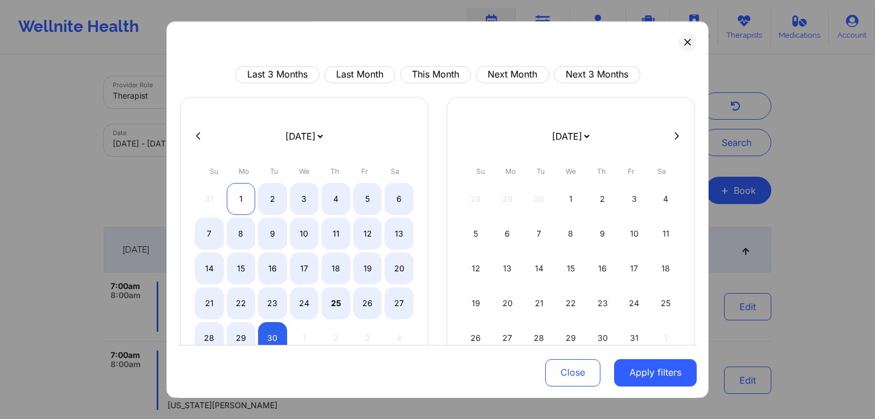
click at [240, 199] on div "1" at bounding box center [241, 199] width 29 height 32
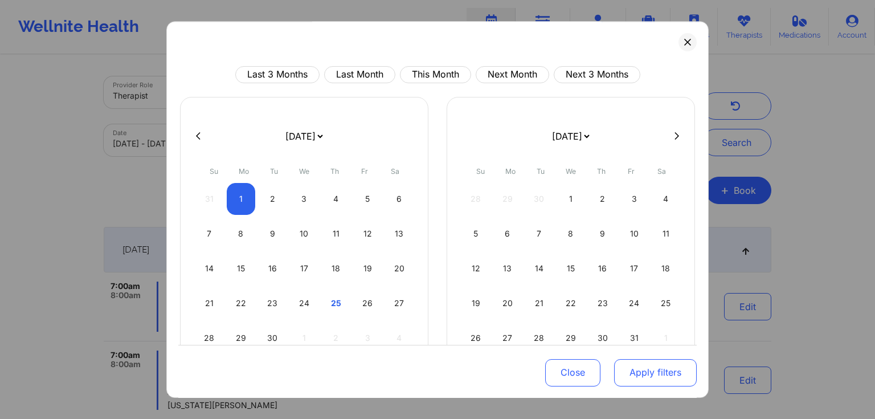
select select "2025-8"
select select "2025-9"
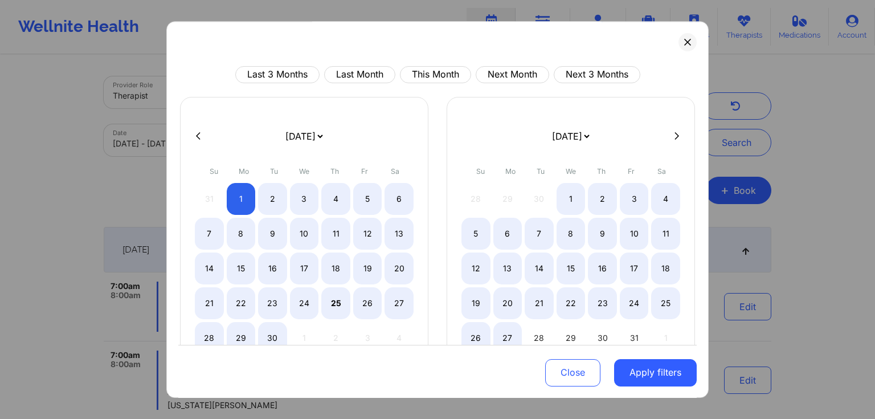
drag, startPoint x: 661, startPoint y: 372, endPoint x: 326, endPoint y: 328, distance: 337.7
click at [360, 327] on div "Last 3 Months Last Month This Month Next Month Next 3 Months [DATE] [DATE] [DAT…" at bounding box center [437, 255] width 518 height 378
select select "2025-8"
select select "2025-9"
select select "2025-8"
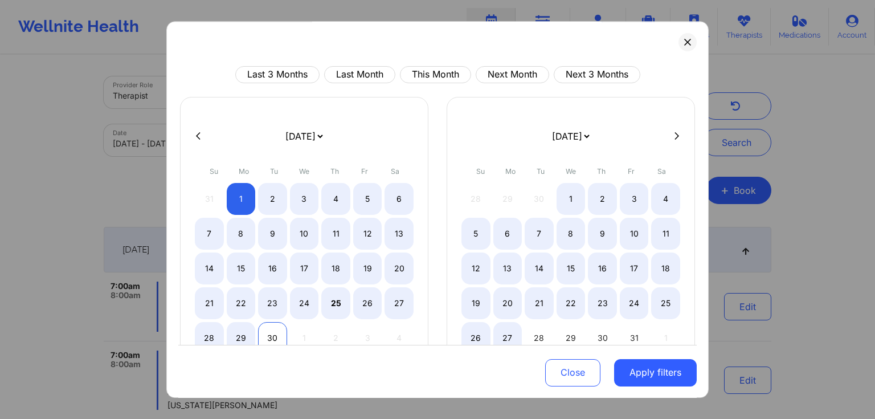
select select "2025-9"
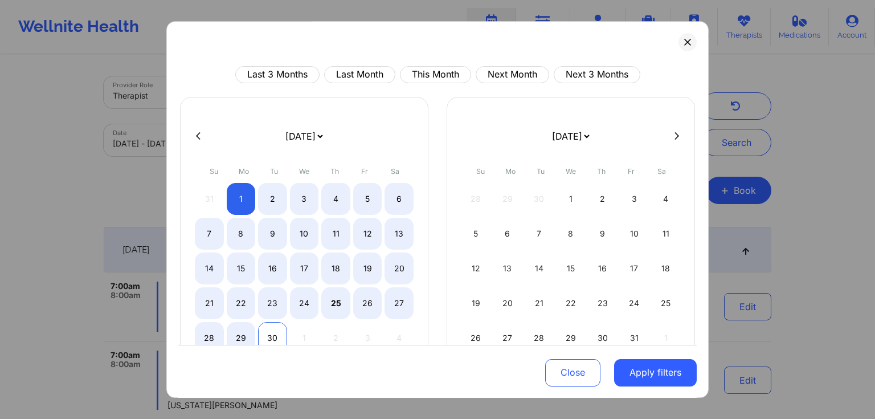
click at [268, 330] on div "30" at bounding box center [272, 338] width 29 height 32
select select "2025-8"
select select "2025-9"
click at [614, 367] on button "Apply filters" at bounding box center [655, 371] width 83 height 27
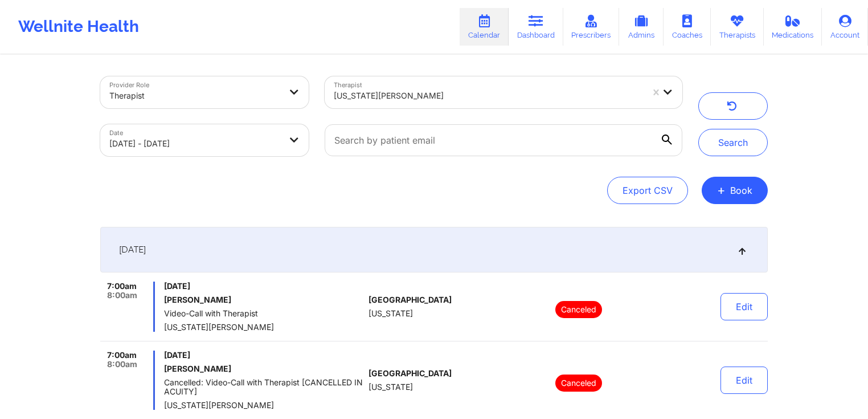
click at [339, 271] on div "[DATE]" at bounding box center [434, 250] width 668 height 46
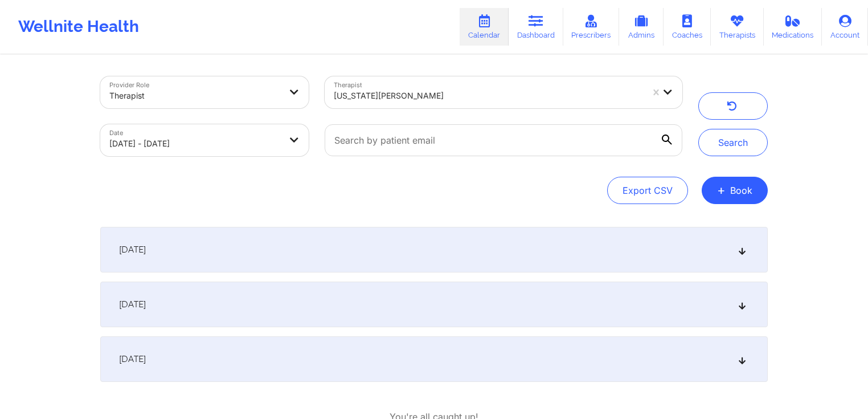
click at [630, 92] on div at bounding box center [488, 96] width 309 height 14
click at [629, 91] on div at bounding box center [488, 96] width 309 height 14
click at [475, 95] on div at bounding box center [488, 96] width 309 height 14
type input "[PERSON_NAME]"
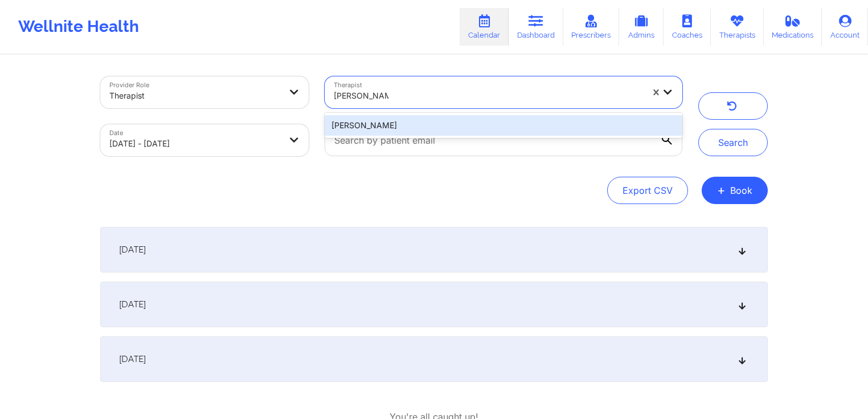
click at [437, 131] on div "[PERSON_NAME]" at bounding box center [504, 125] width 358 height 21
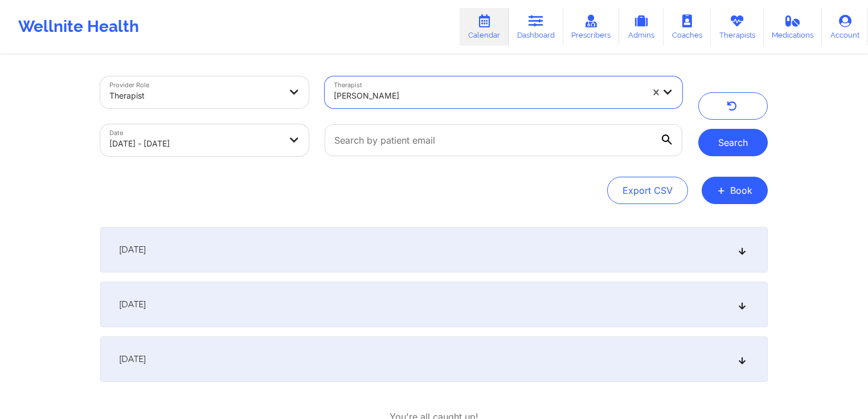
click at [728, 141] on button "Search" at bounding box center [732, 142] width 69 height 27
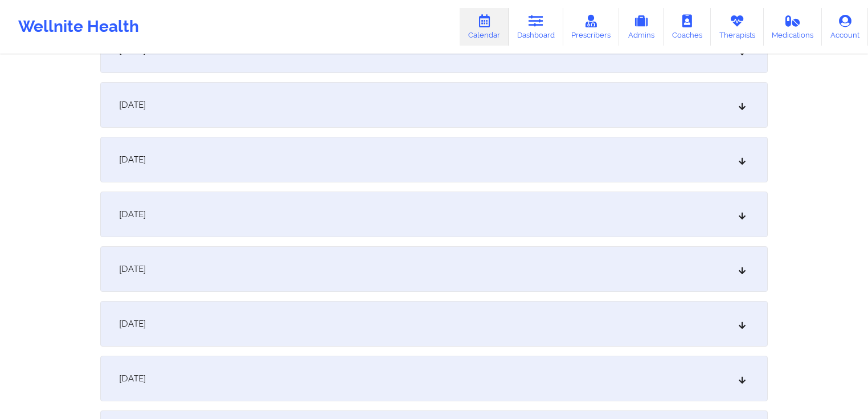
scroll to position [365, 0]
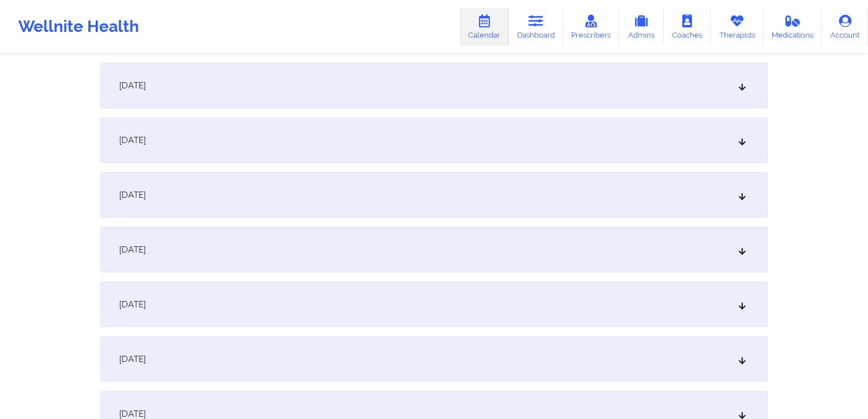
click at [260, 260] on div "[DATE]" at bounding box center [434, 250] width 668 height 46
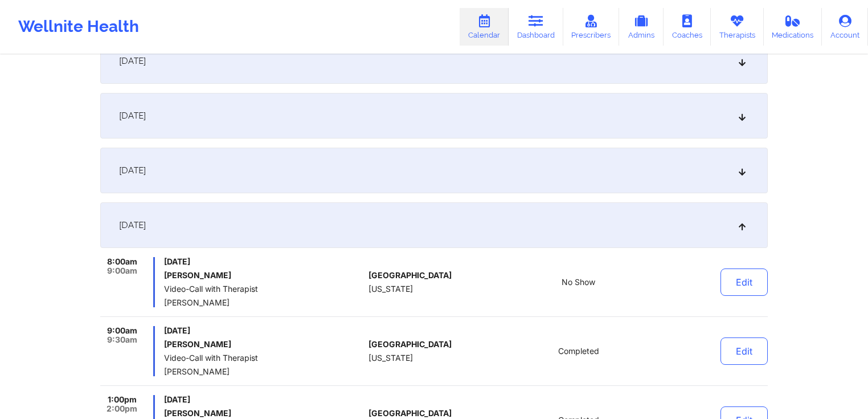
scroll to position [638, 0]
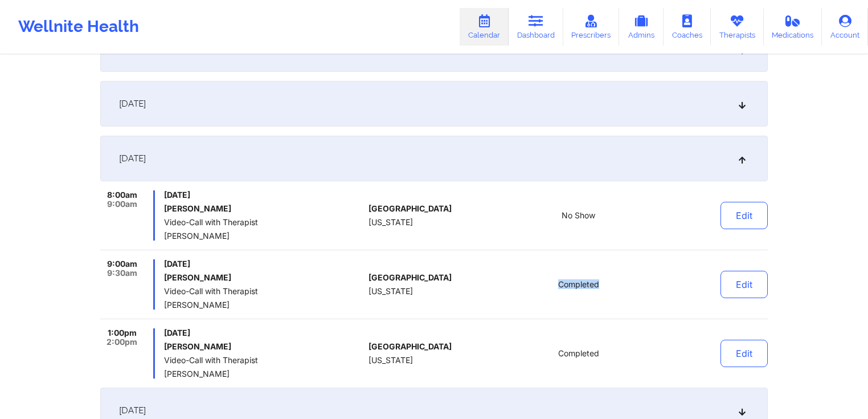
drag, startPoint x: 618, startPoint y: 283, endPoint x: 513, endPoint y: 291, distance: 105.7
click at [515, 286] on div "Completed" at bounding box center [578, 284] width 158 height 50
click at [505, 282] on div "Completed" at bounding box center [578, 284] width 158 height 50
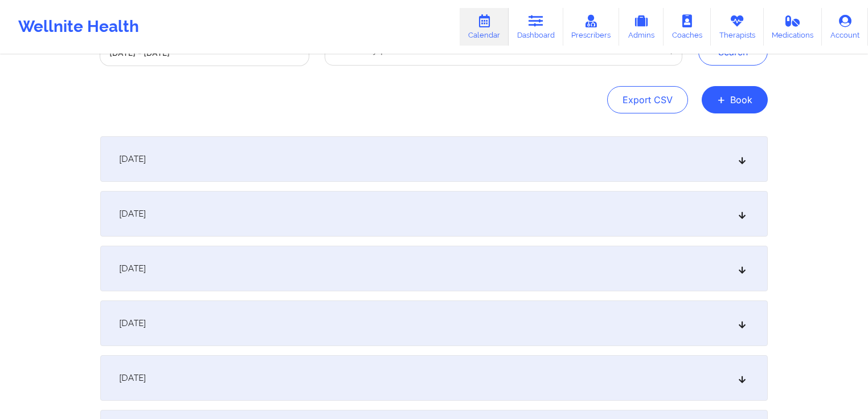
scroll to position [0, 0]
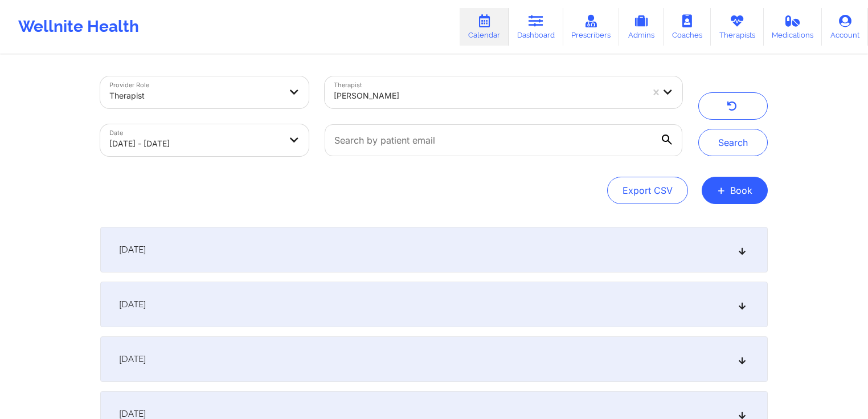
click at [523, 100] on div at bounding box center [488, 96] width 309 height 14
type input "franchezka"
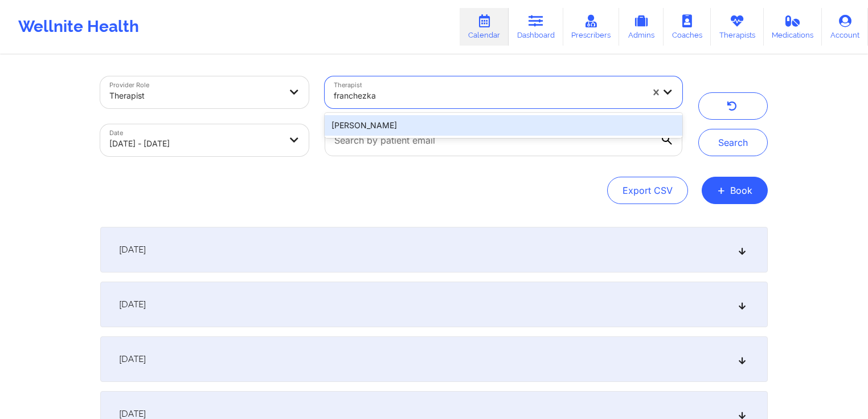
click at [454, 134] on div "[PERSON_NAME]" at bounding box center [504, 125] width 358 height 21
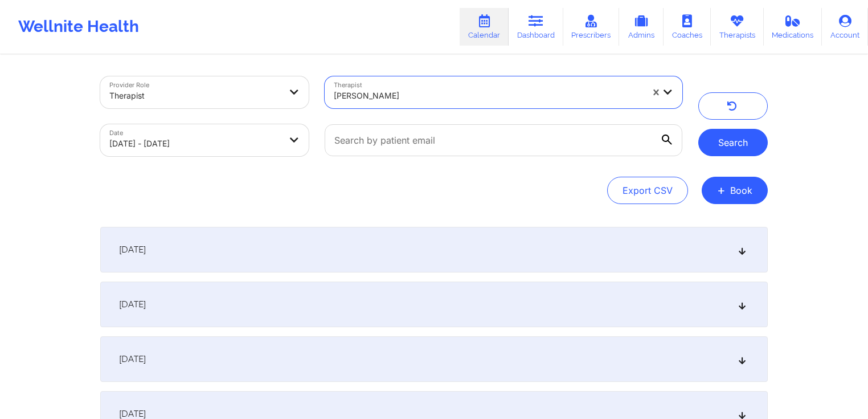
click at [730, 140] on button "Search" at bounding box center [732, 142] width 69 height 27
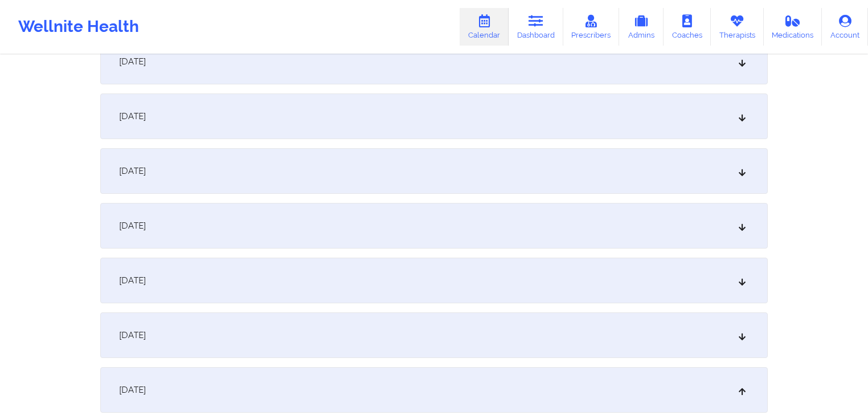
scroll to position [410, 0]
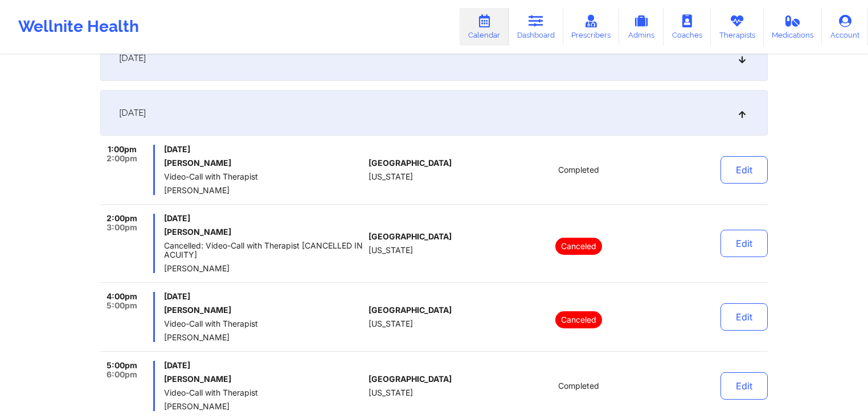
click at [267, 115] on div "[DATE]" at bounding box center [434, 113] width 668 height 46
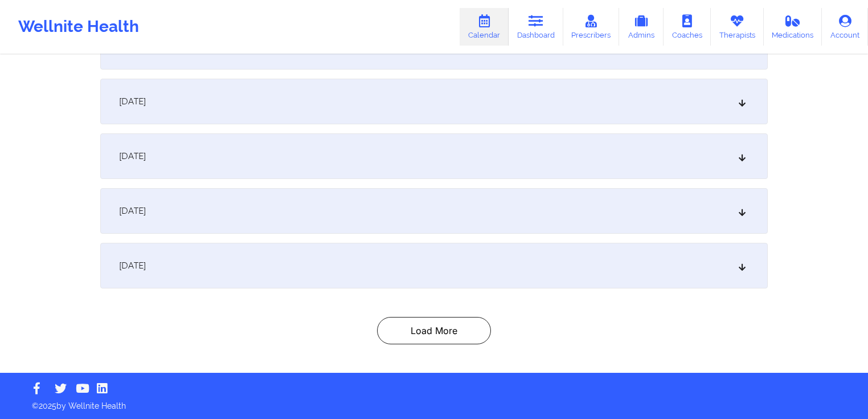
drag, startPoint x: 255, startPoint y: 156, endPoint x: 254, endPoint y: 191, distance: 34.8
click at [246, 206] on div "[DATE]" at bounding box center [434, 211] width 668 height 46
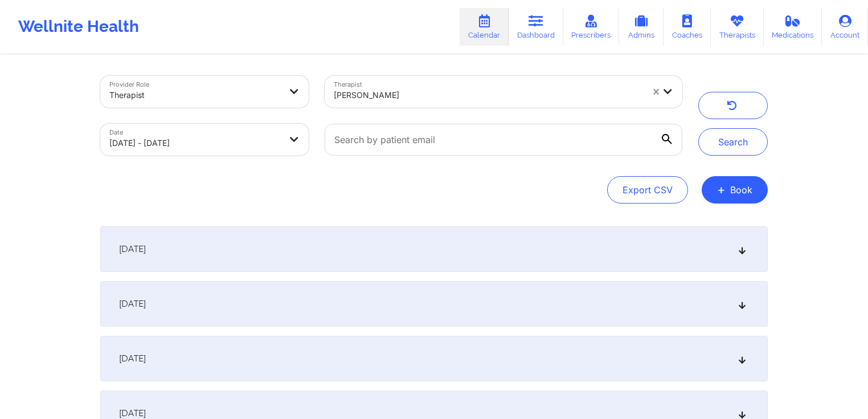
scroll to position [0, 0]
click at [544, 96] on div at bounding box center [488, 96] width 309 height 14
type input "[PERSON_NAME]"
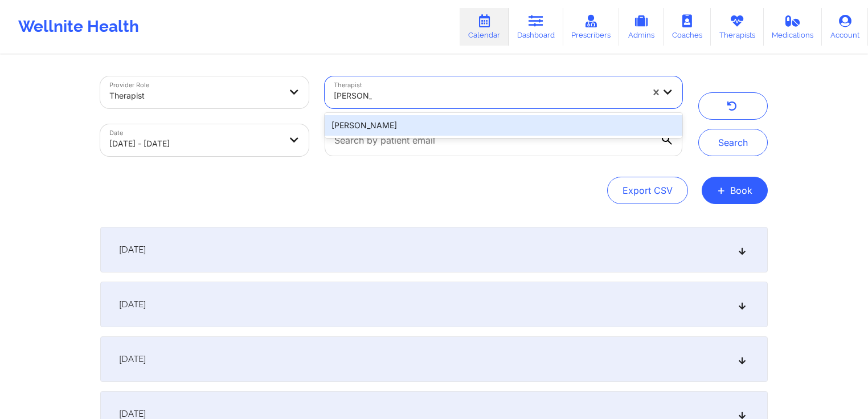
click at [440, 125] on div "[PERSON_NAME]" at bounding box center [504, 125] width 358 height 21
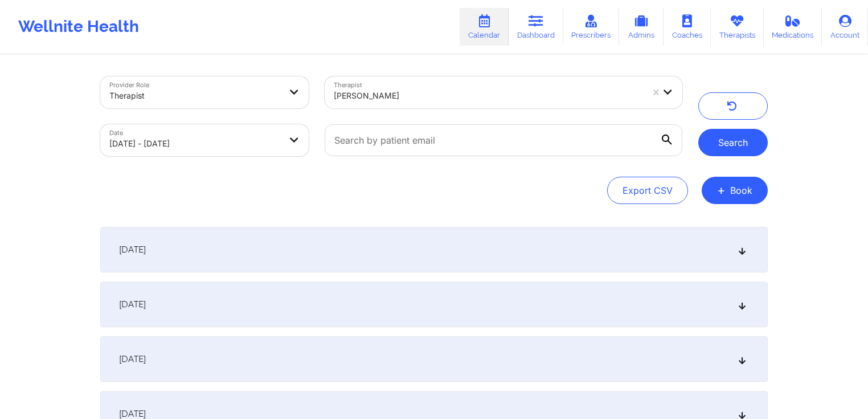
click at [721, 155] on button "Search" at bounding box center [732, 142] width 69 height 27
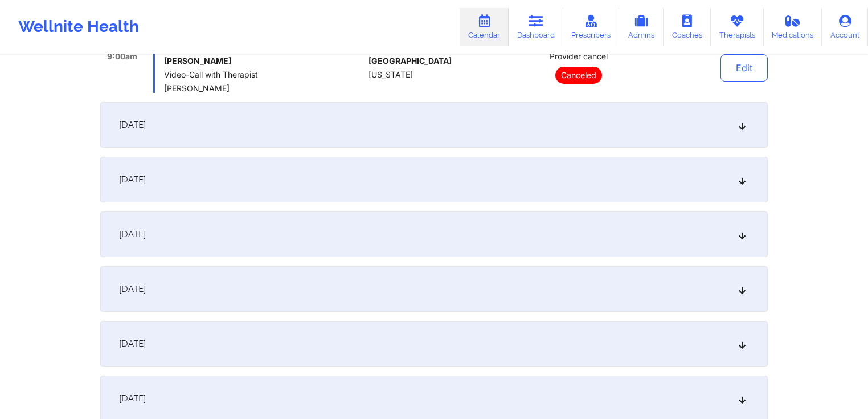
scroll to position [911, 0]
click at [305, 178] on div "[DATE]" at bounding box center [434, 177] width 668 height 46
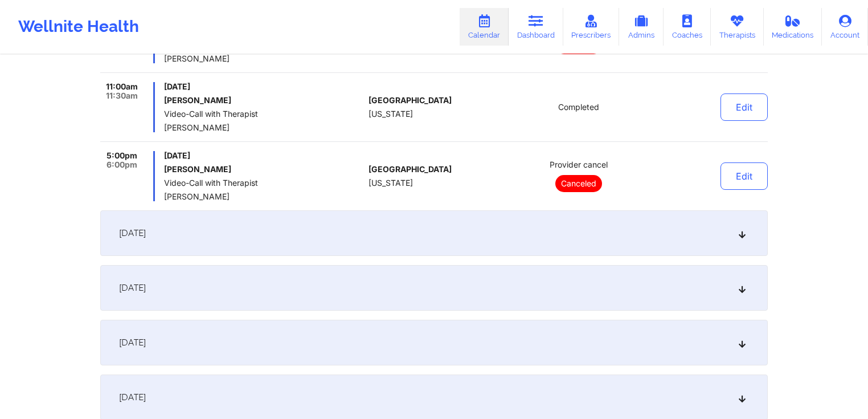
click at [318, 248] on div "[DATE]" at bounding box center [434, 233] width 668 height 46
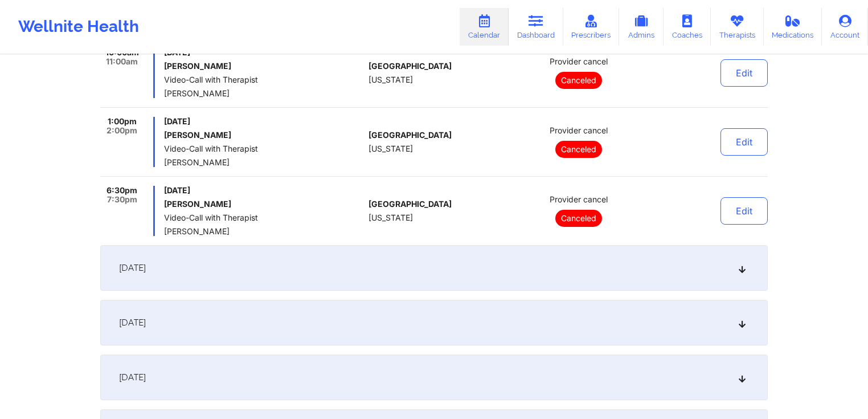
scroll to position [957, 0]
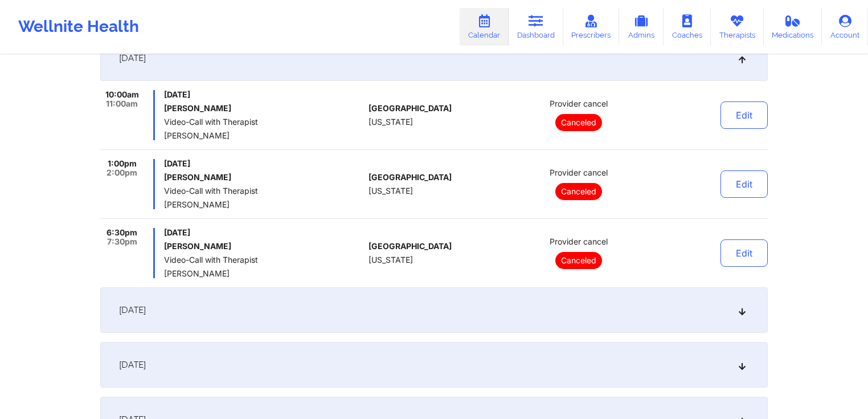
click at [241, 322] on div "[DATE]" at bounding box center [434, 310] width 668 height 46
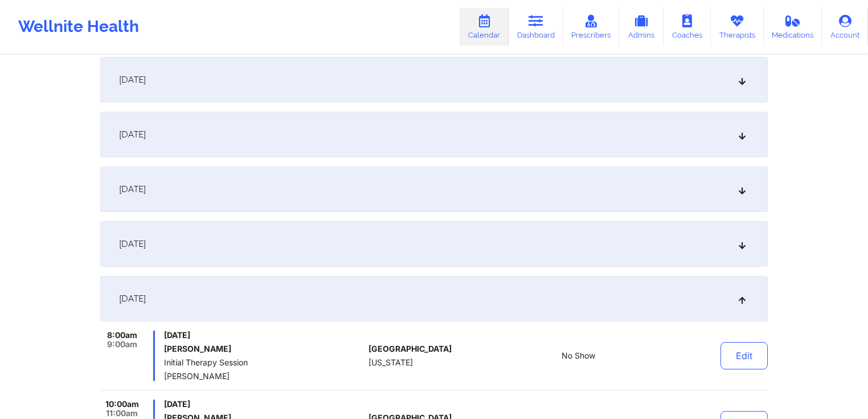
scroll to position [775, 0]
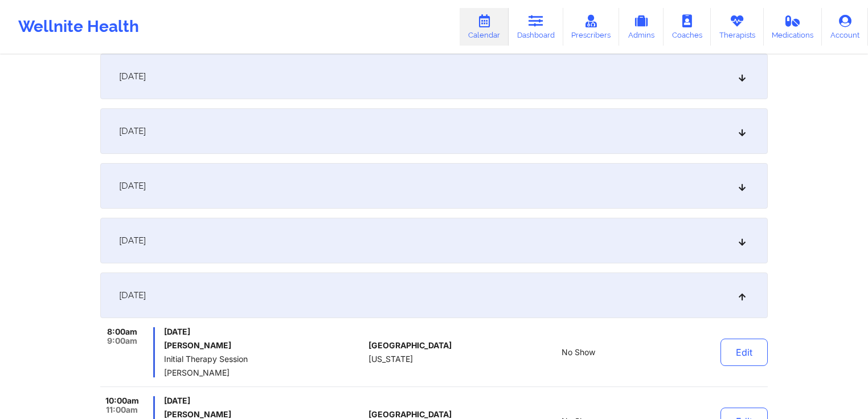
click at [264, 165] on div "[DATE]" at bounding box center [434, 186] width 668 height 46
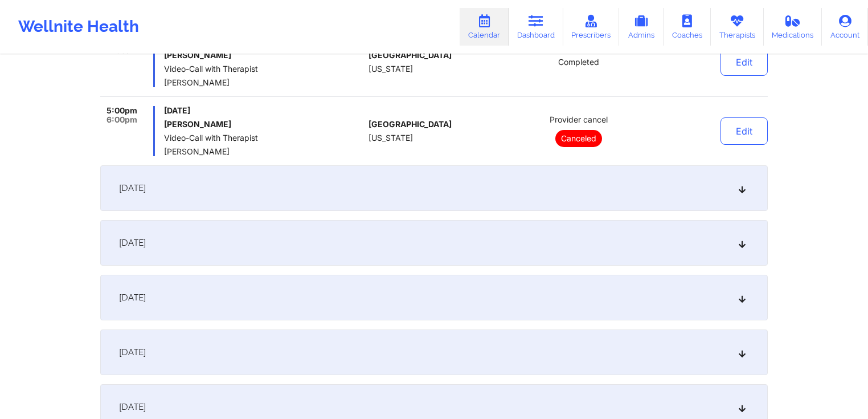
scroll to position [1094, 0]
click at [338, 255] on div "[DATE]" at bounding box center [434, 242] width 668 height 46
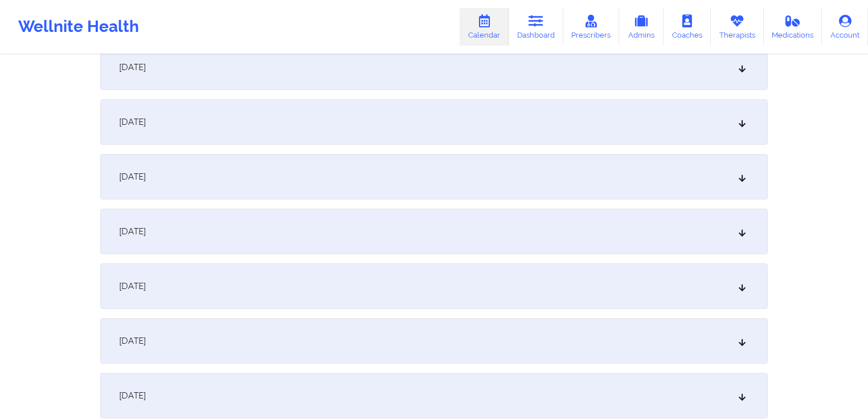
scroll to position [27, 0]
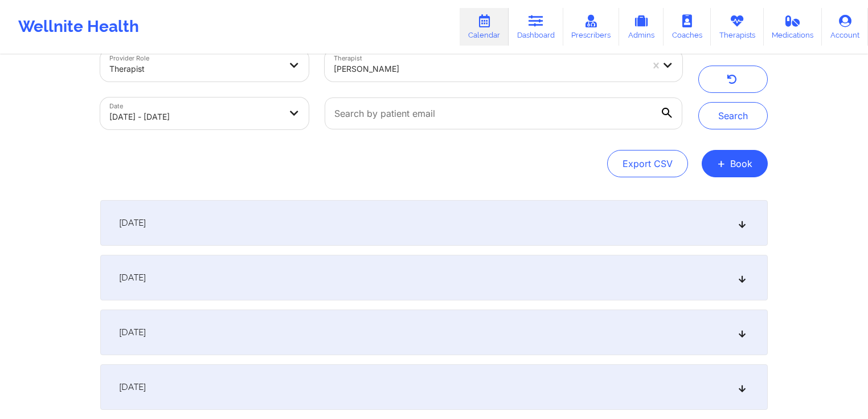
click at [482, 68] on div at bounding box center [488, 69] width 309 height 14
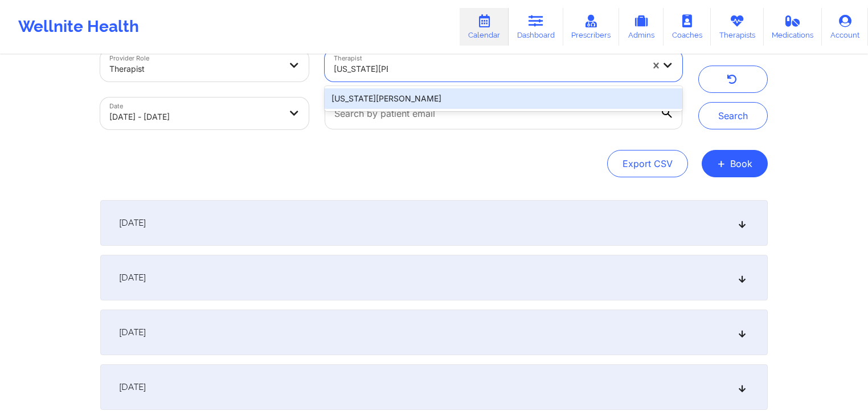
type input "[US_STATE][PERSON_NAME]"
click at [458, 81] on div "Therapist 1 result available for search term [US_STATE][PERSON_NAME]. Use Up an…" at bounding box center [504, 66] width 374 height 48
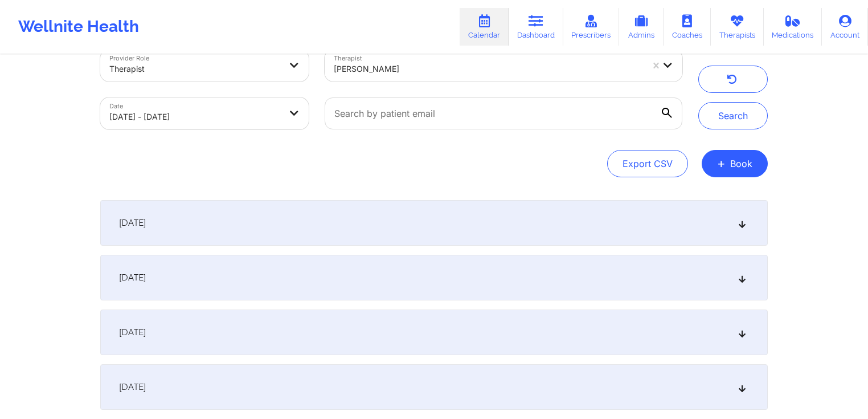
click at [461, 89] on div at bounding box center [504, 113] width 374 height 48
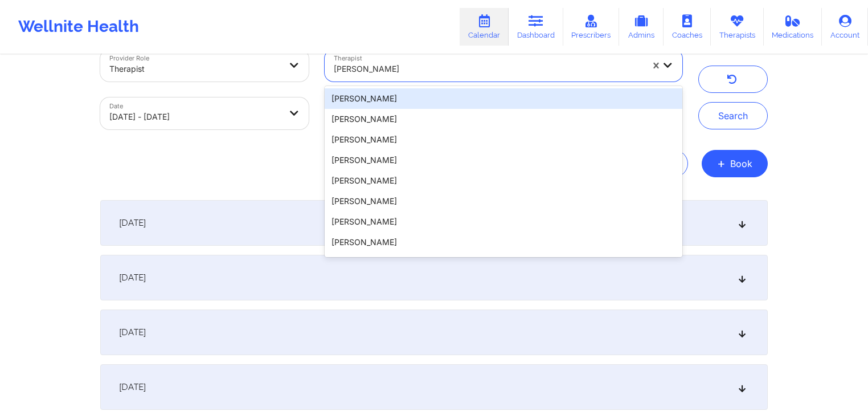
click at [464, 71] on div at bounding box center [488, 69] width 309 height 14
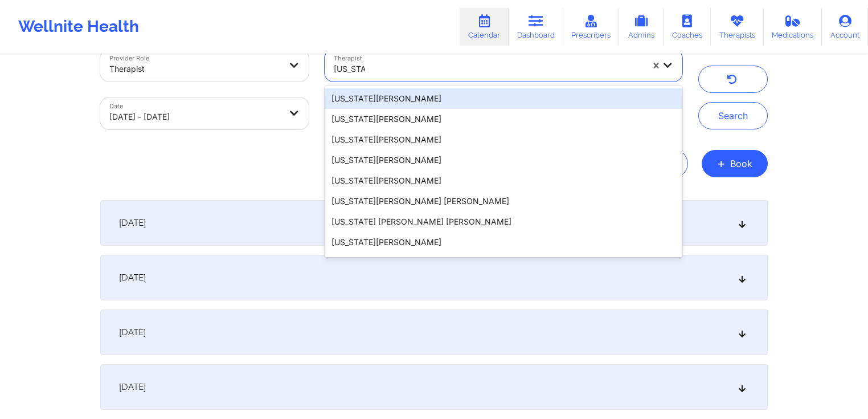
type input "[US_STATE] g"
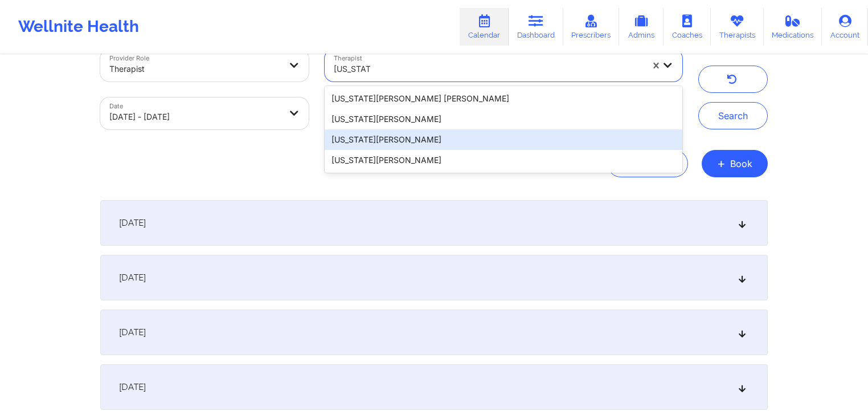
click at [428, 159] on div "[US_STATE][PERSON_NAME]" at bounding box center [504, 160] width 358 height 21
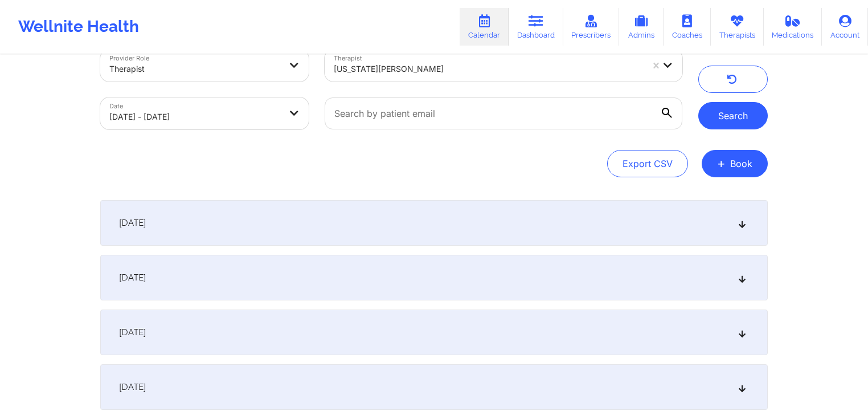
click at [738, 124] on button "Search" at bounding box center [732, 115] width 69 height 27
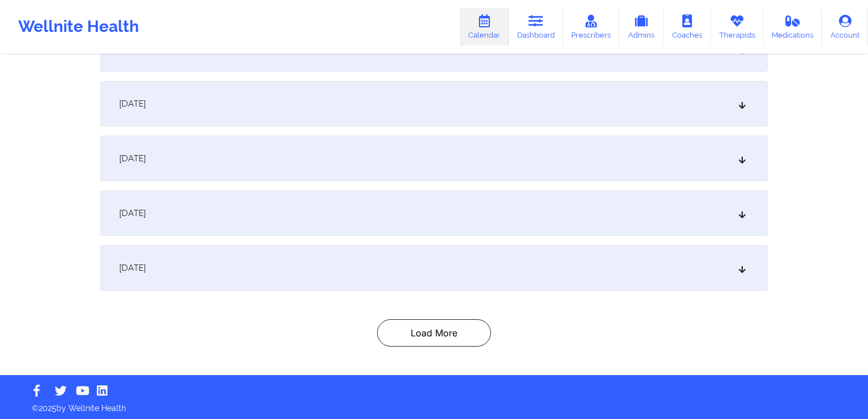
scroll to position [695, 0]
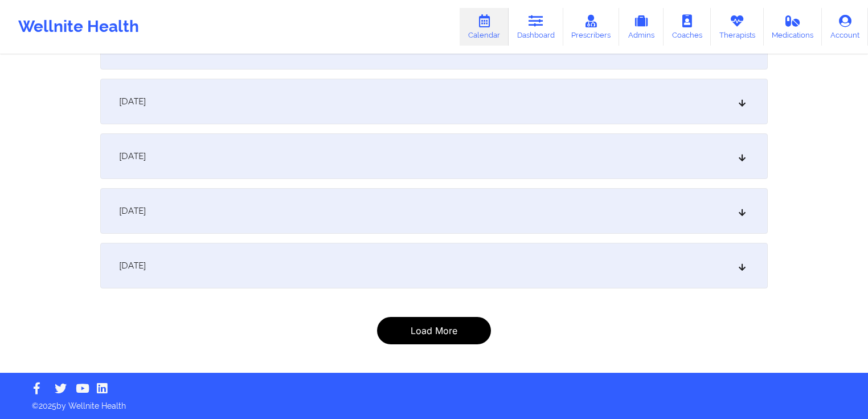
click at [436, 324] on button "Load More" at bounding box center [434, 330] width 114 height 27
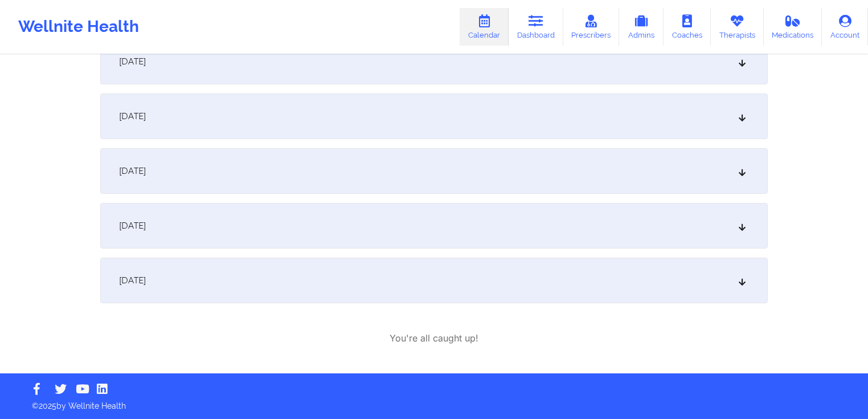
click at [317, 177] on div "[DATE]" at bounding box center [434, 171] width 668 height 46
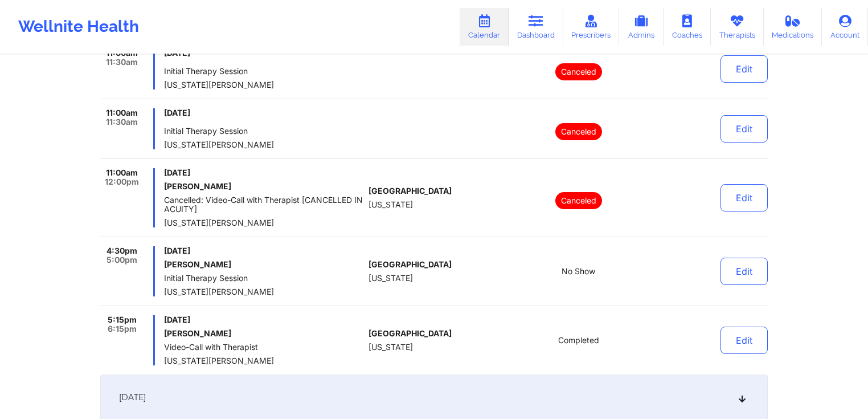
scroll to position [1801, 0]
